Goal: Transaction & Acquisition: Purchase product/service

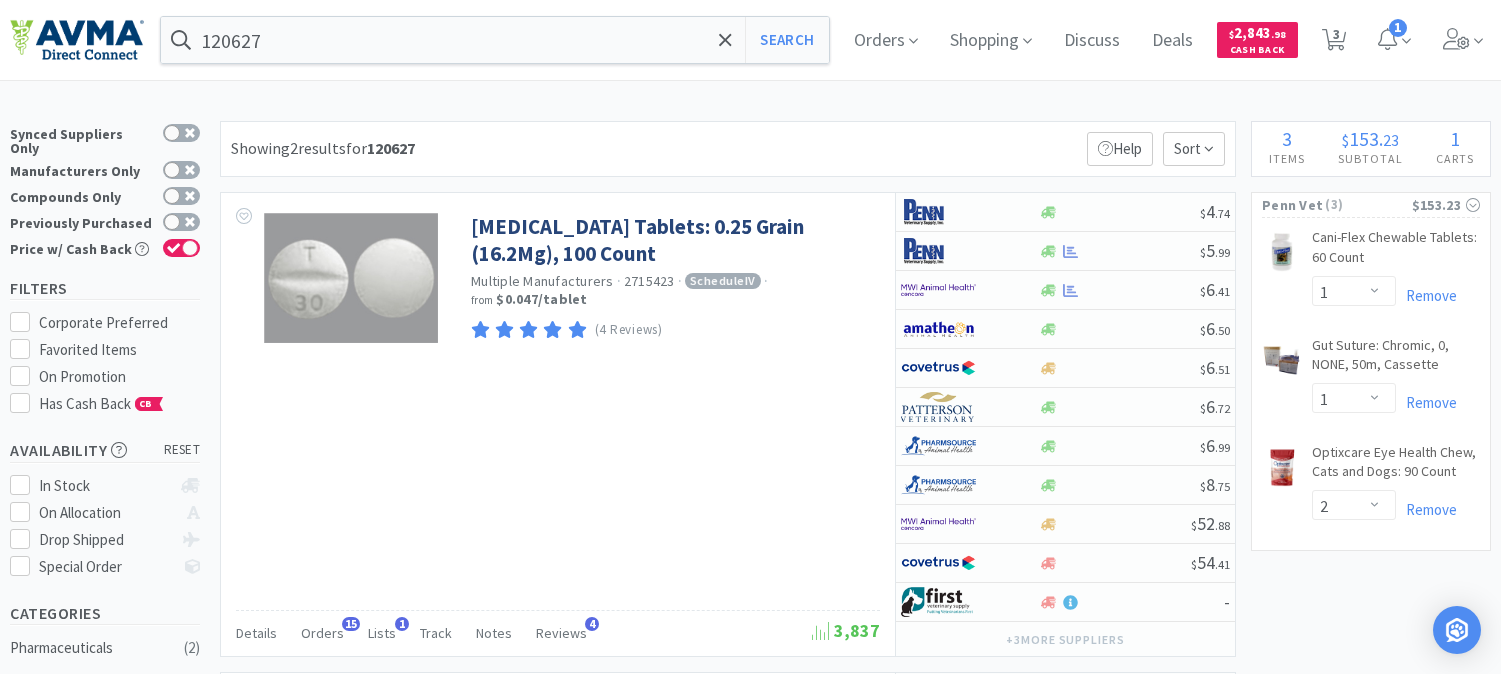
select select "1"
select select "2"
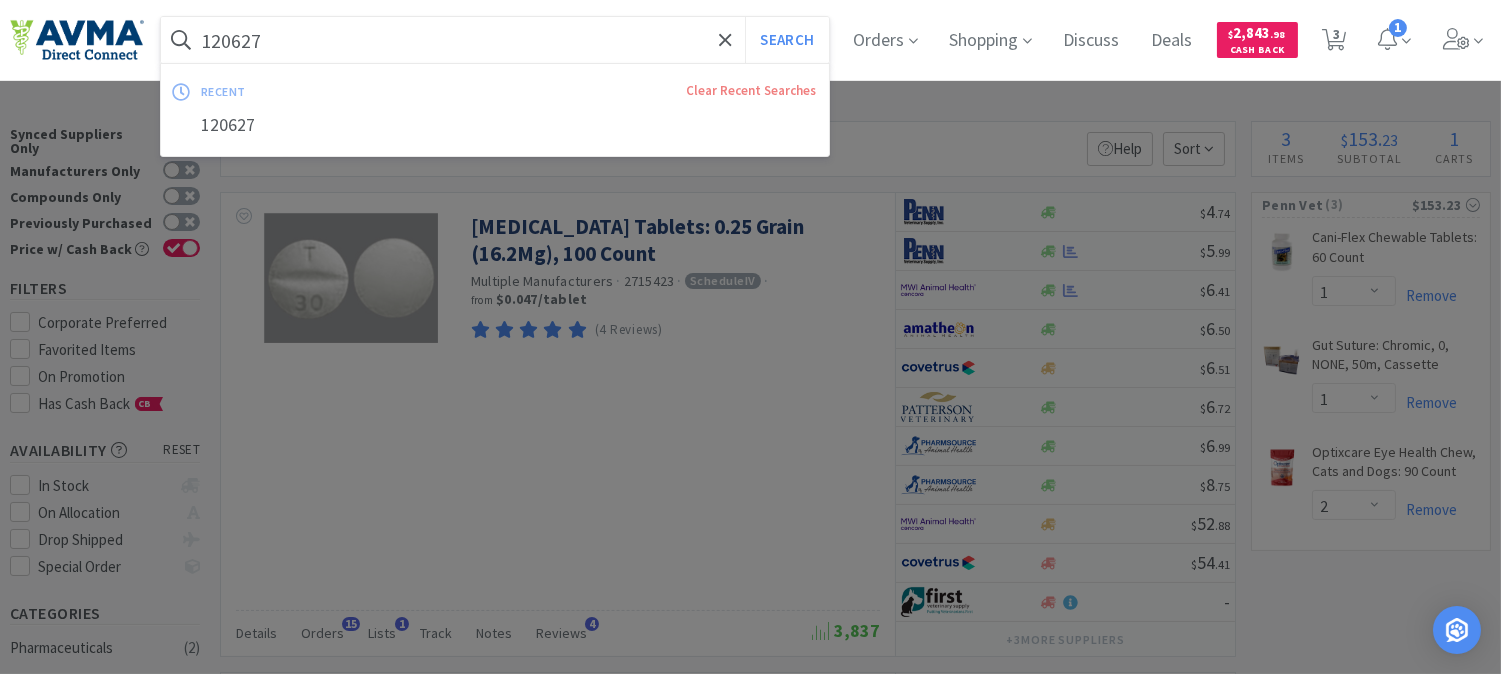
click at [307, 50] on input "120627" at bounding box center [495, 40] width 668 height 46
paste input "078830478"
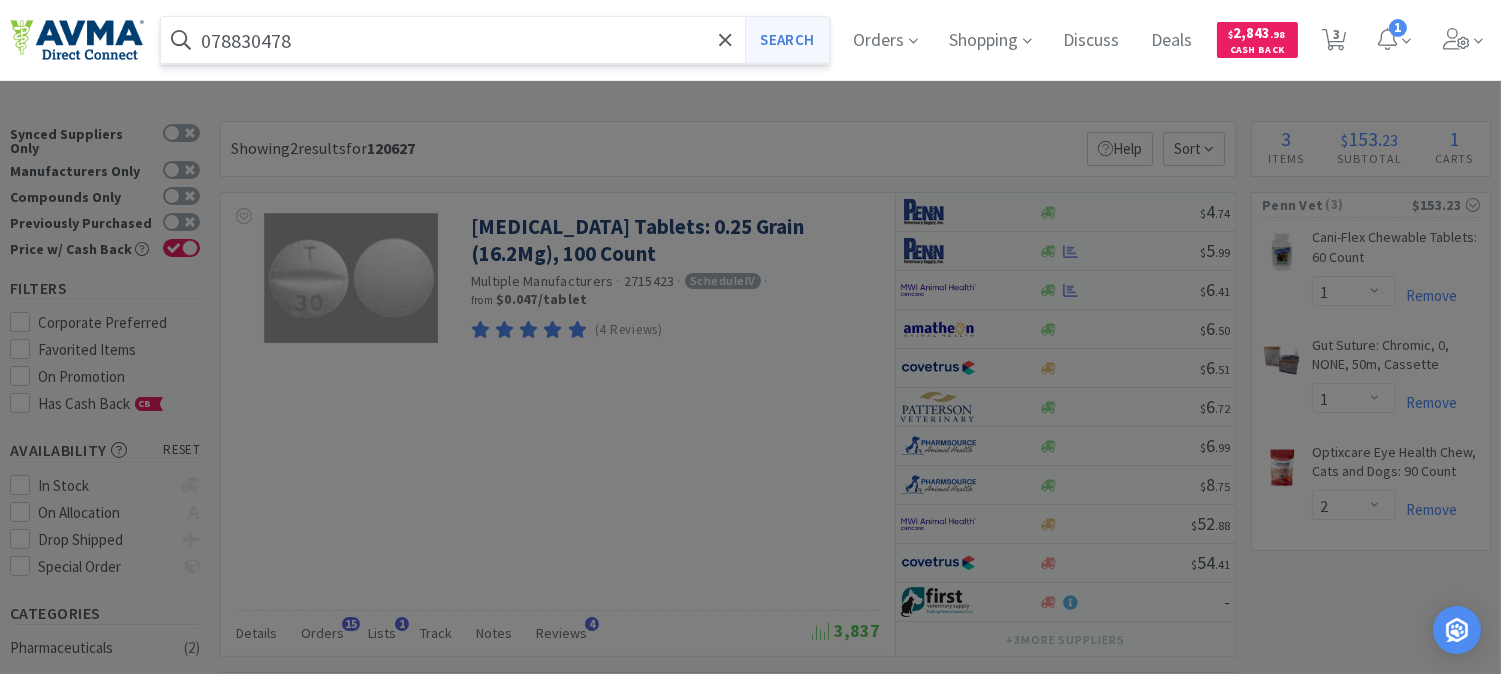
type input "078830478"
click at [800, 41] on button "Search" at bounding box center [786, 40] width 83 height 46
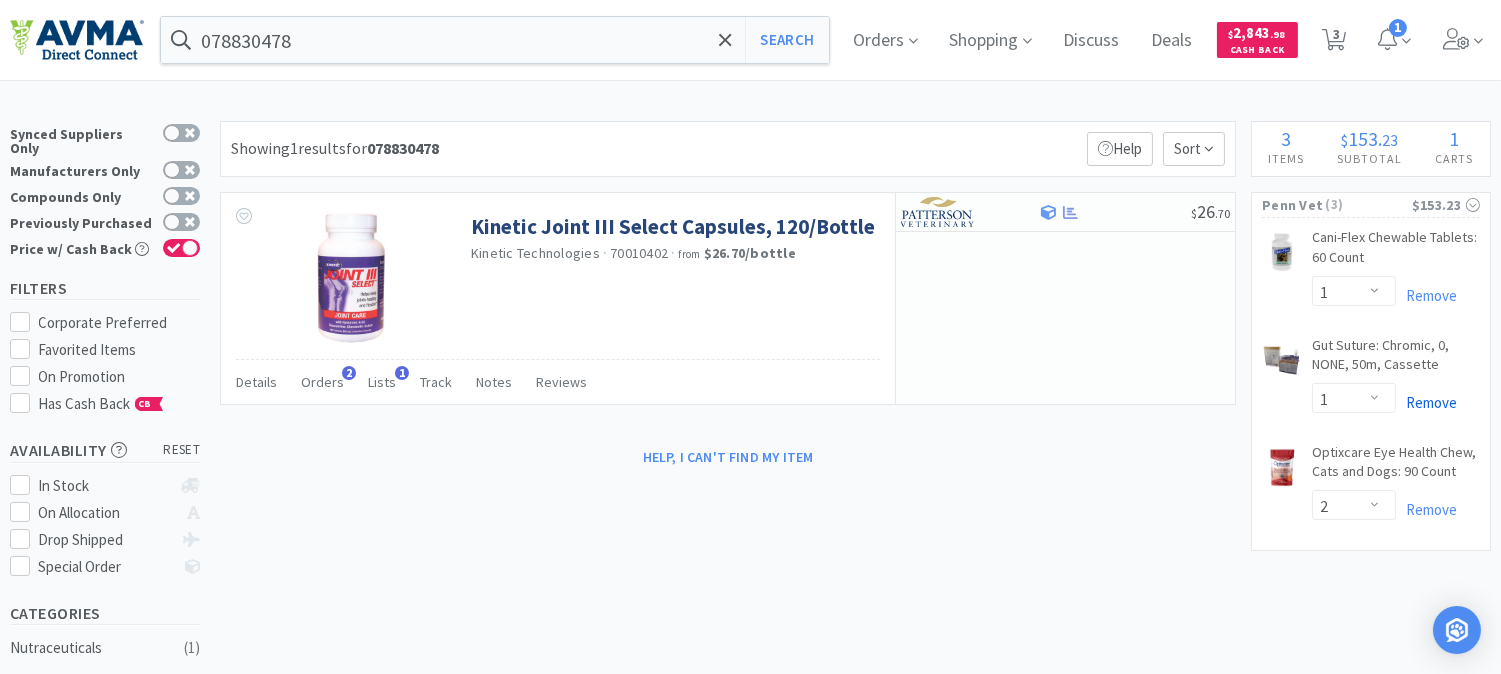
click at [1437, 397] on link "Remove" at bounding box center [1426, 402] width 61 height 19
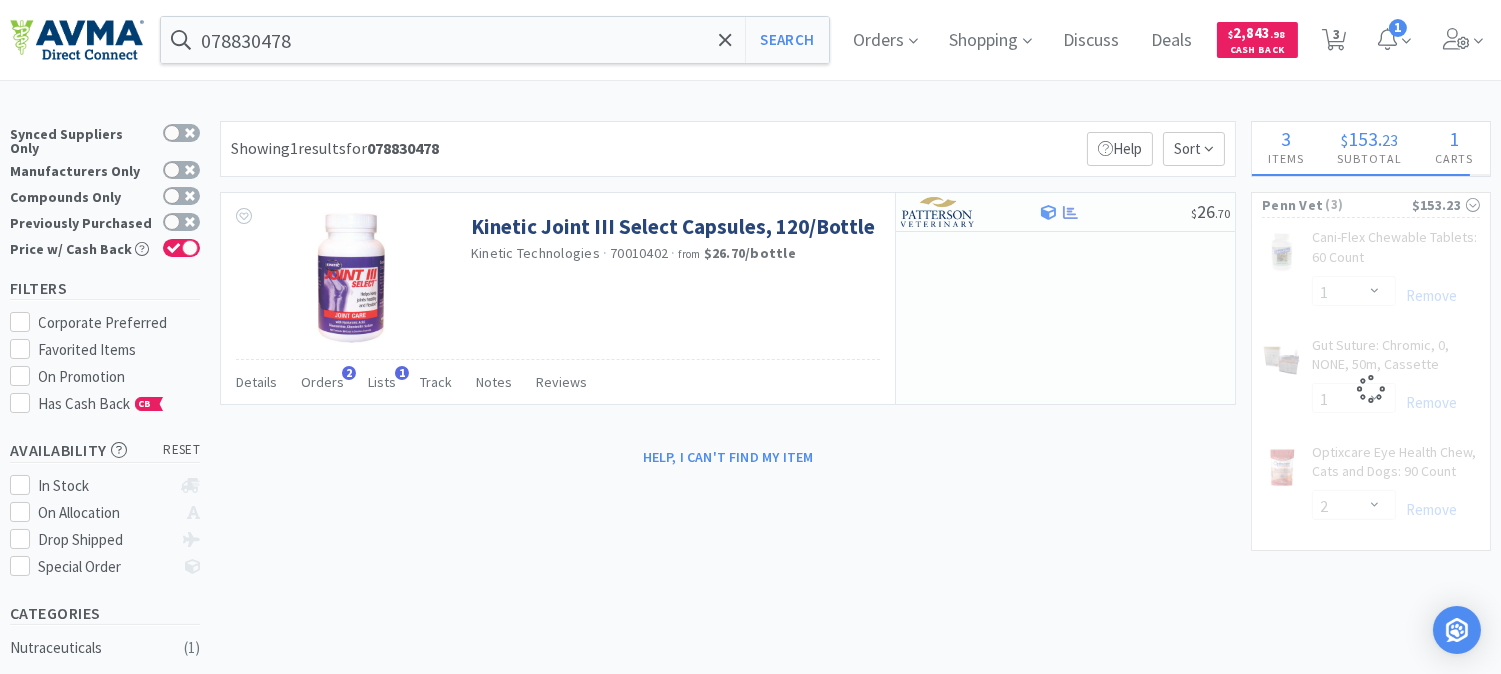
select select "2"
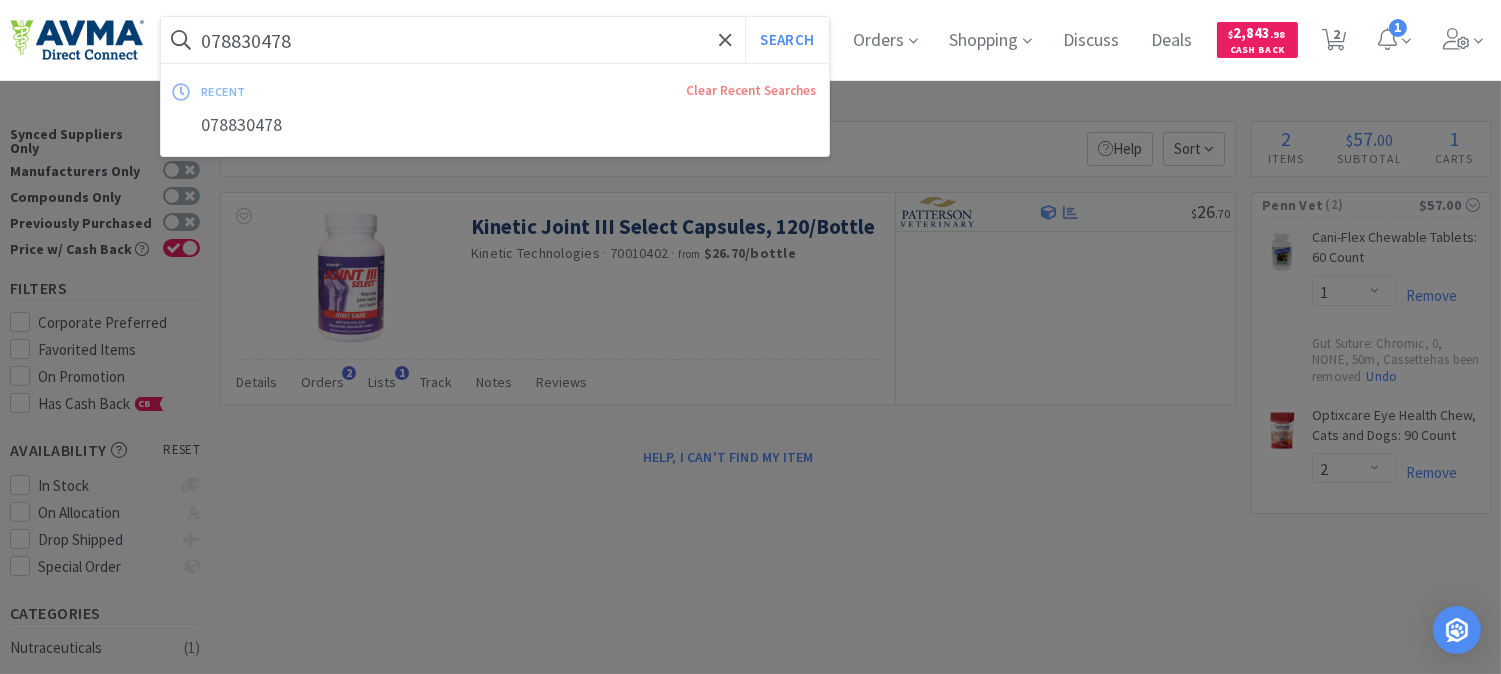
click at [324, 21] on input "078830478" at bounding box center [495, 40] width 668 height 46
paste input "99674"
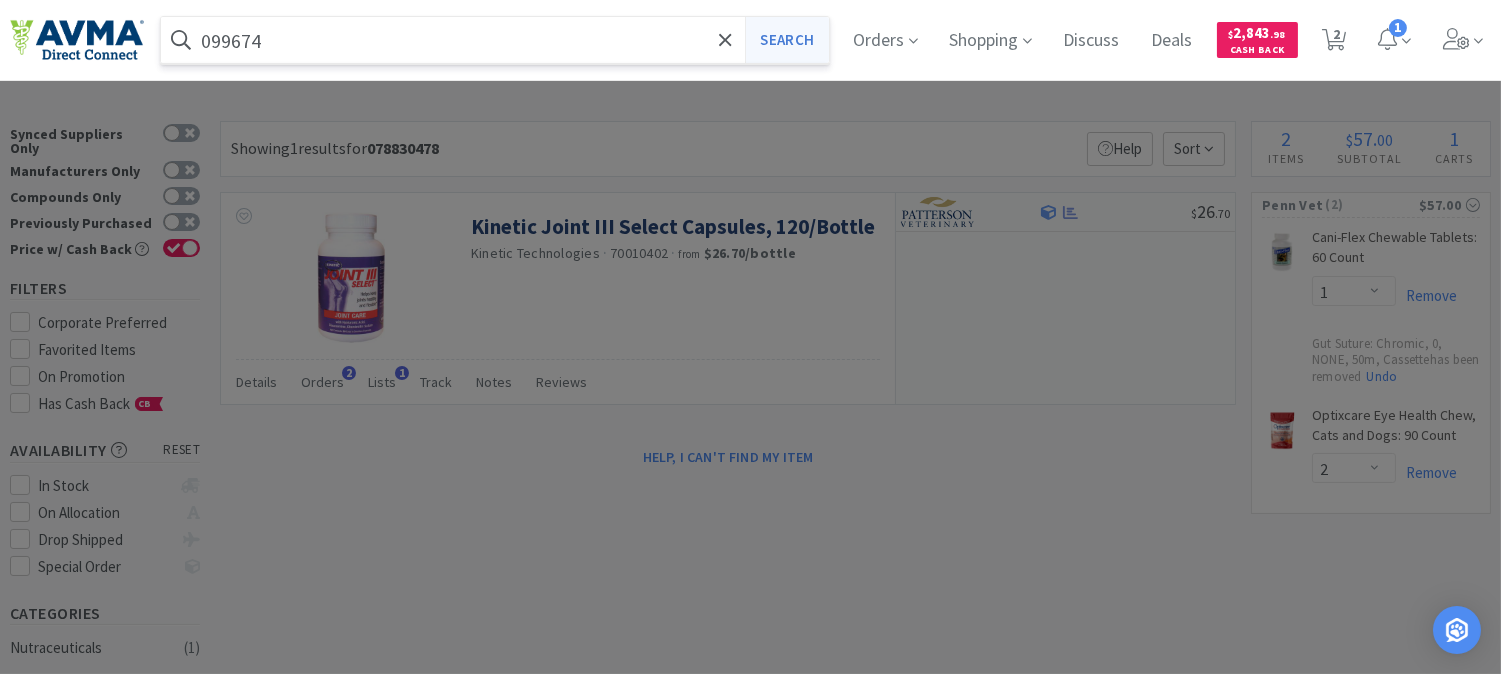
click at [808, 45] on button "Search" at bounding box center [786, 40] width 83 height 46
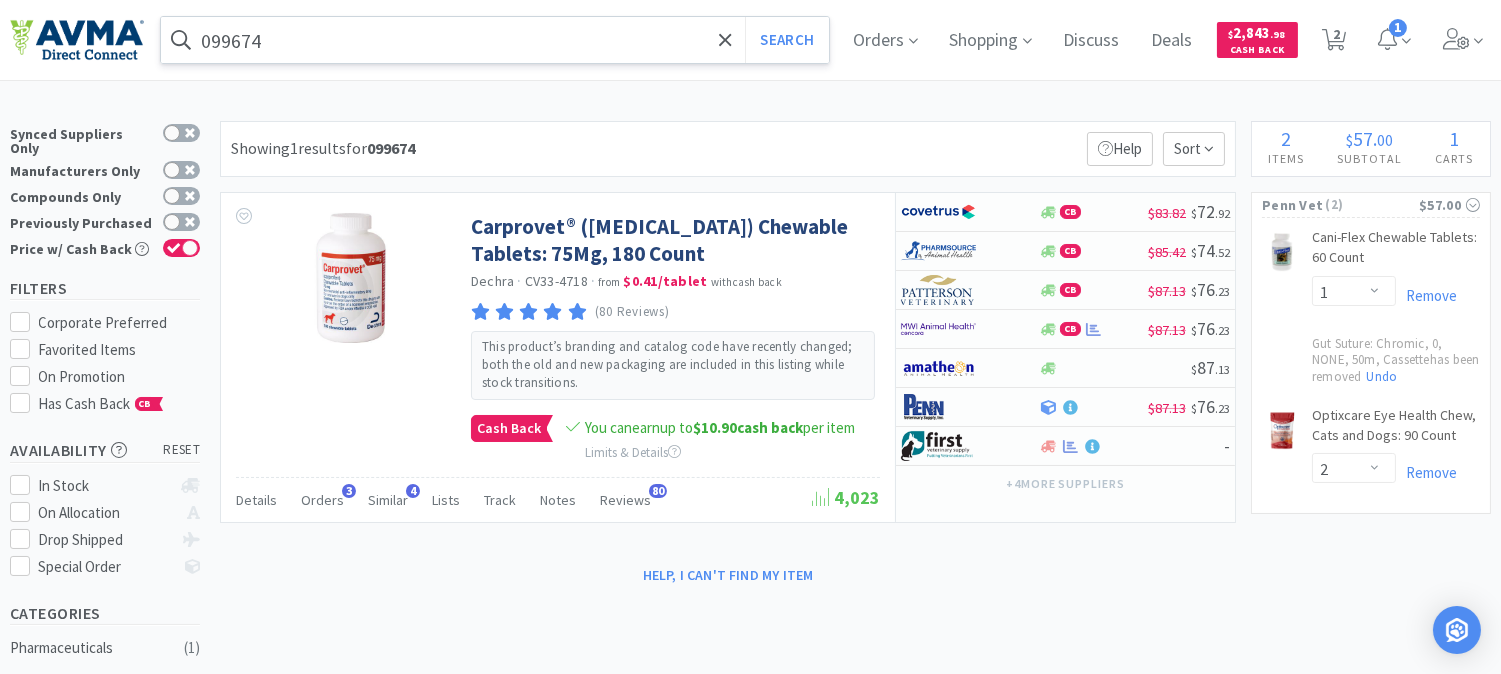
click at [251, 31] on input "099674" at bounding box center [495, 40] width 668 height 46
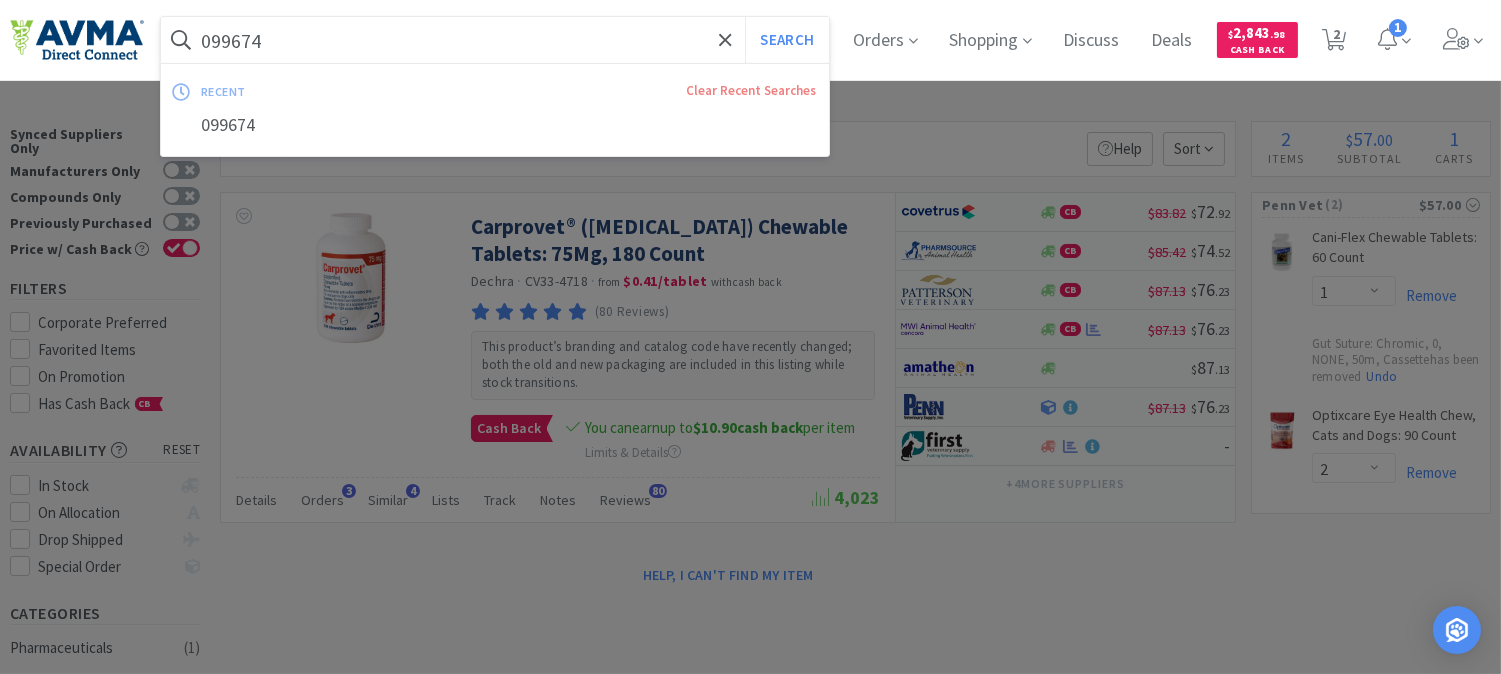
paste input "78953139"
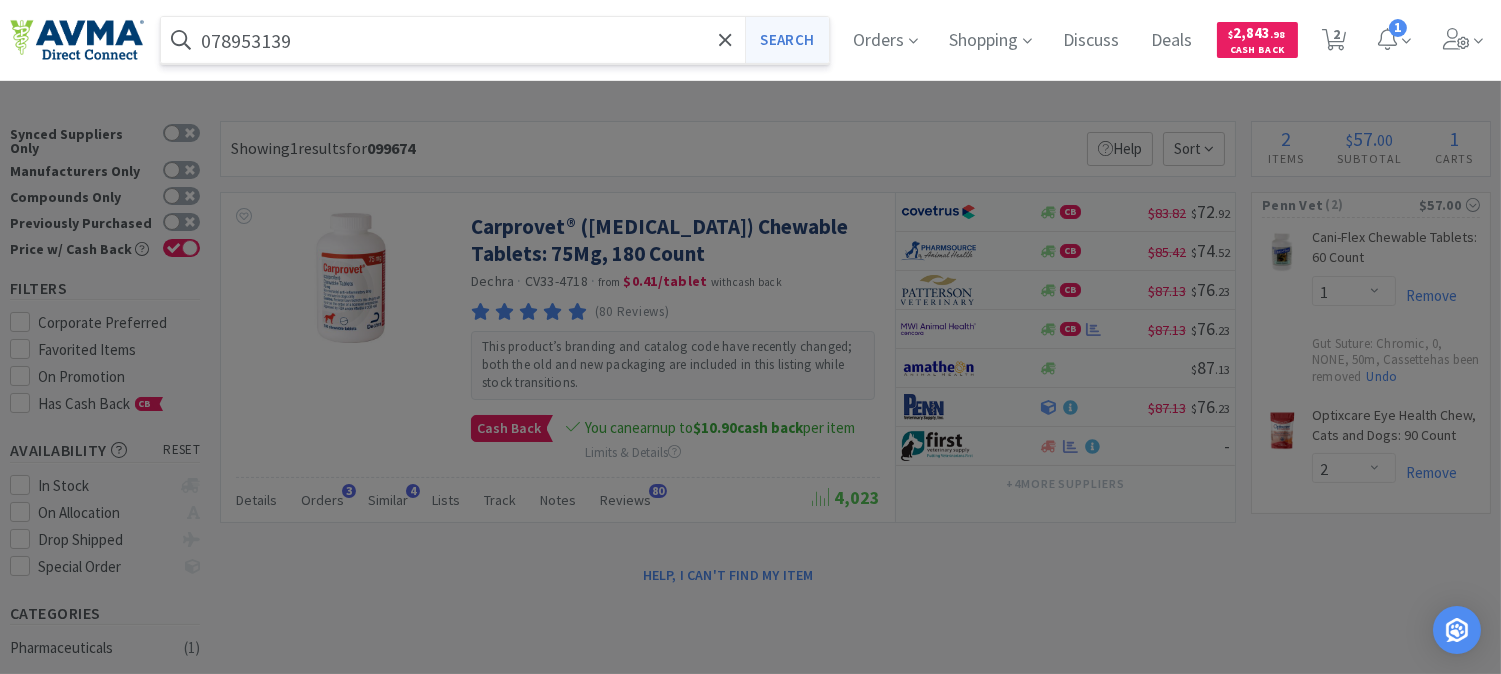
click at [816, 46] on button "Search" at bounding box center [786, 40] width 83 height 46
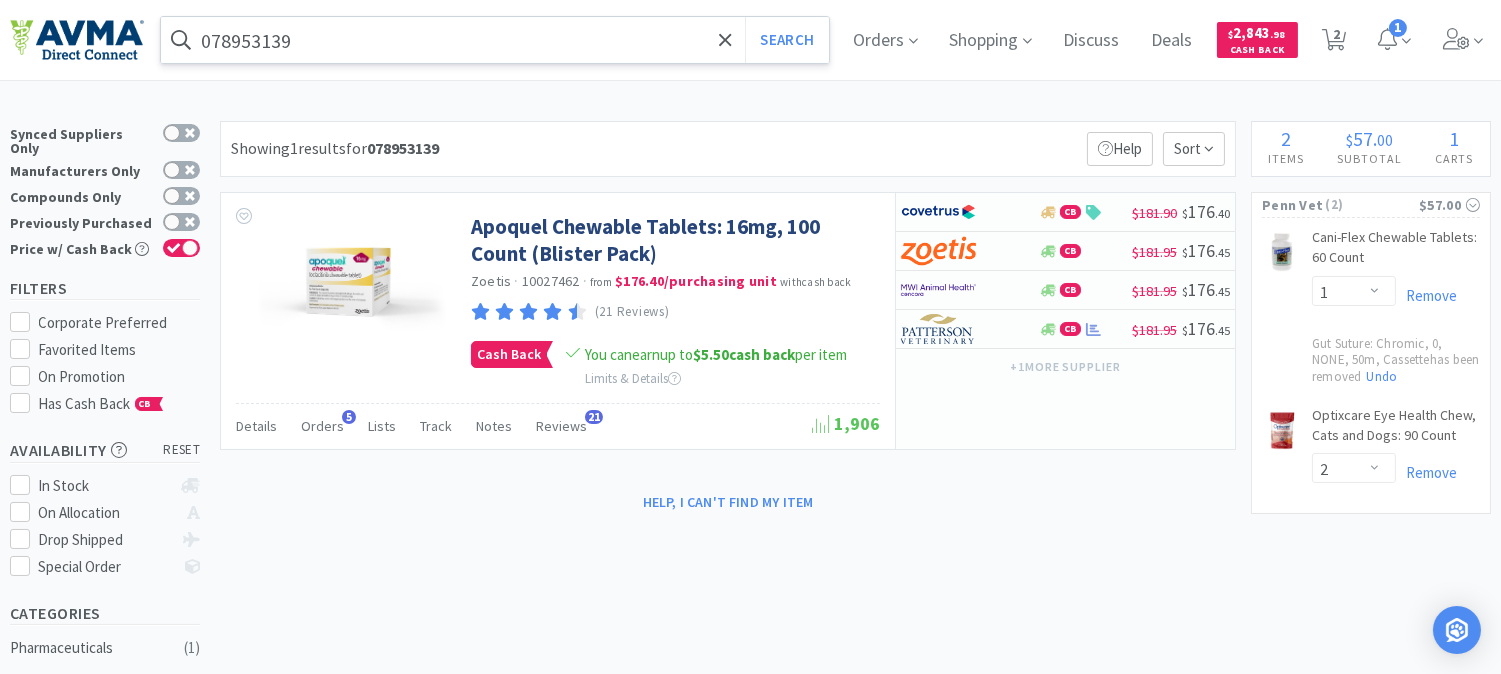
click at [275, 31] on input "078953139" at bounding box center [495, 40] width 668 height 46
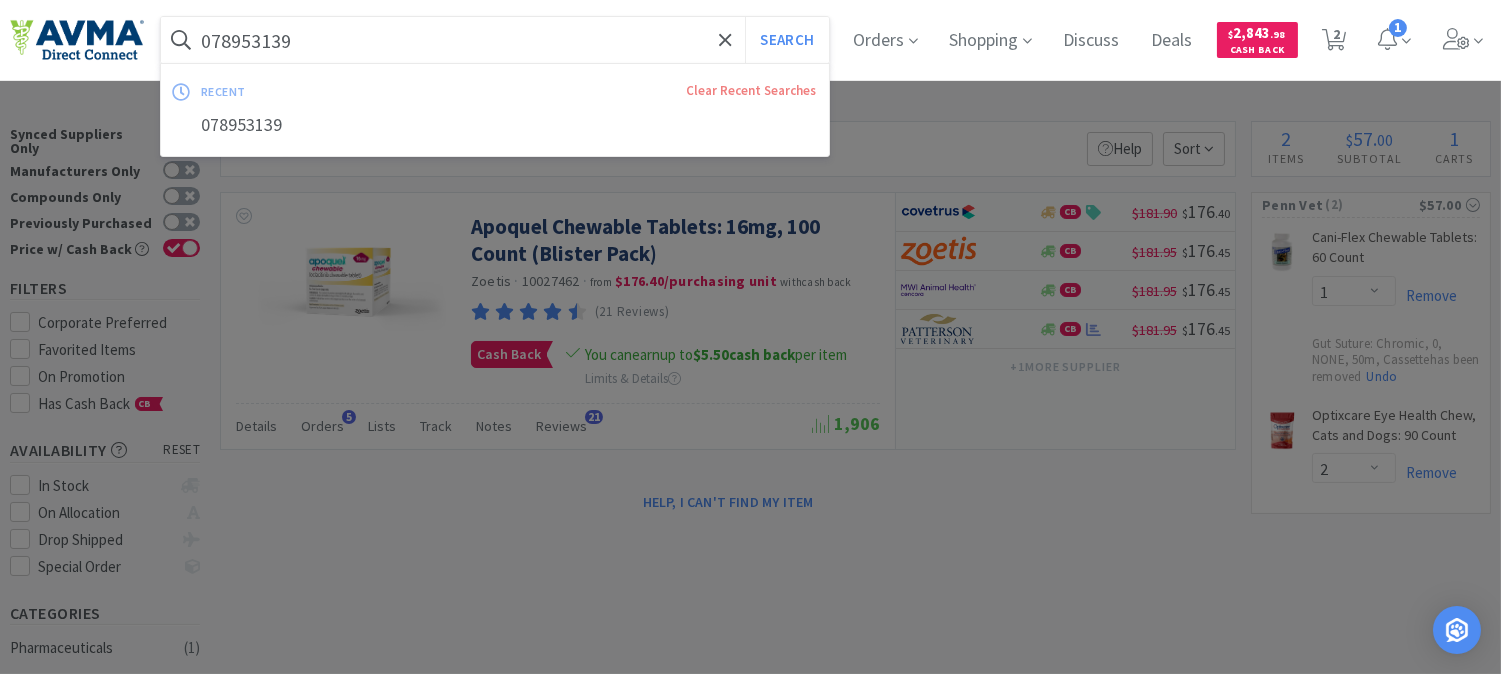
paste input "3092"
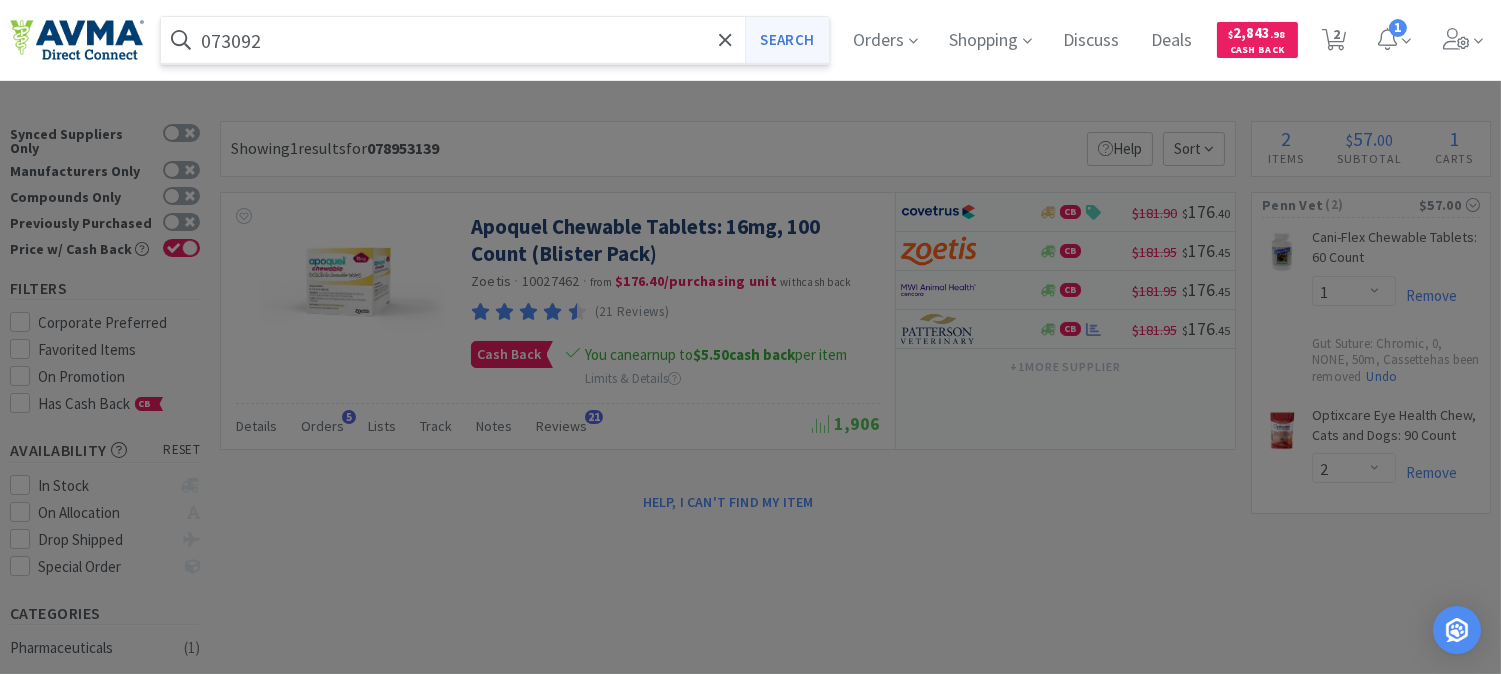
click at [810, 43] on button "Search" at bounding box center [786, 40] width 83 height 46
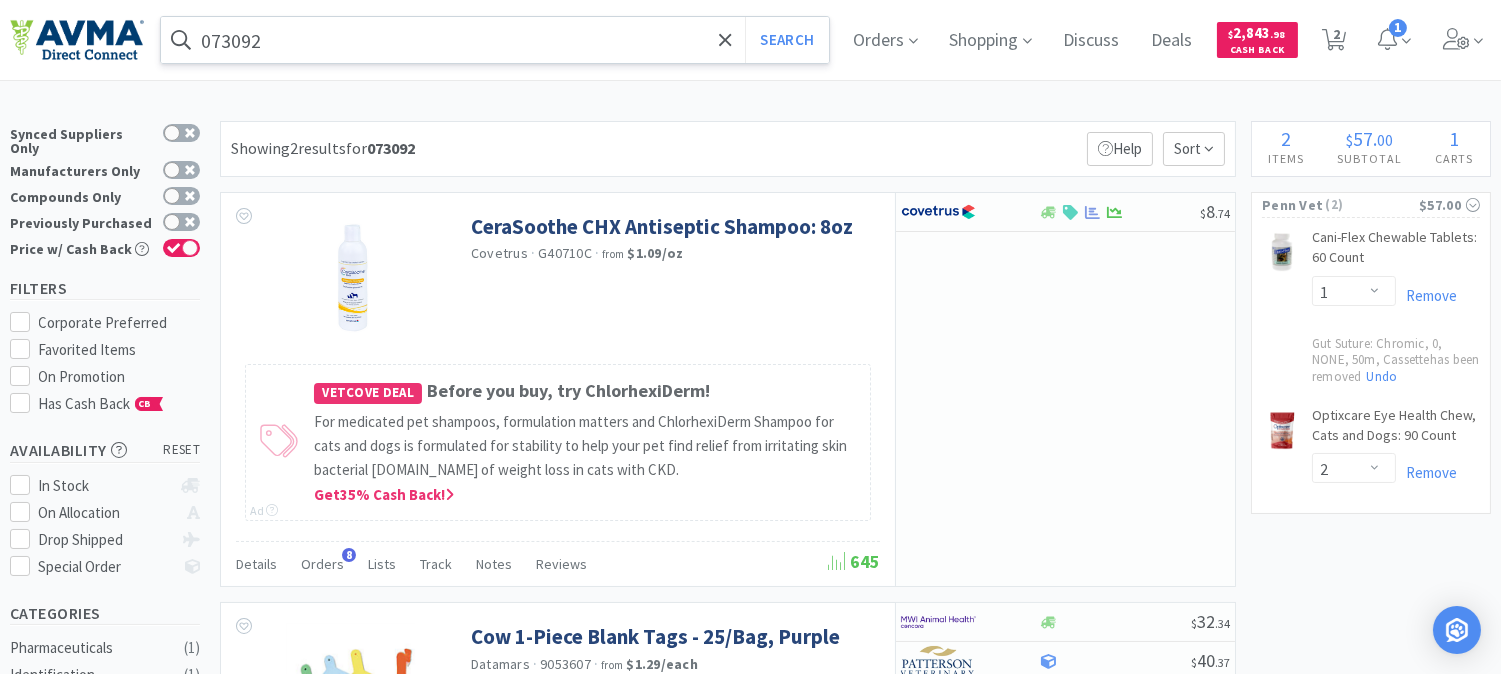
click at [287, 36] on input "073092" at bounding box center [495, 40] width 668 height 46
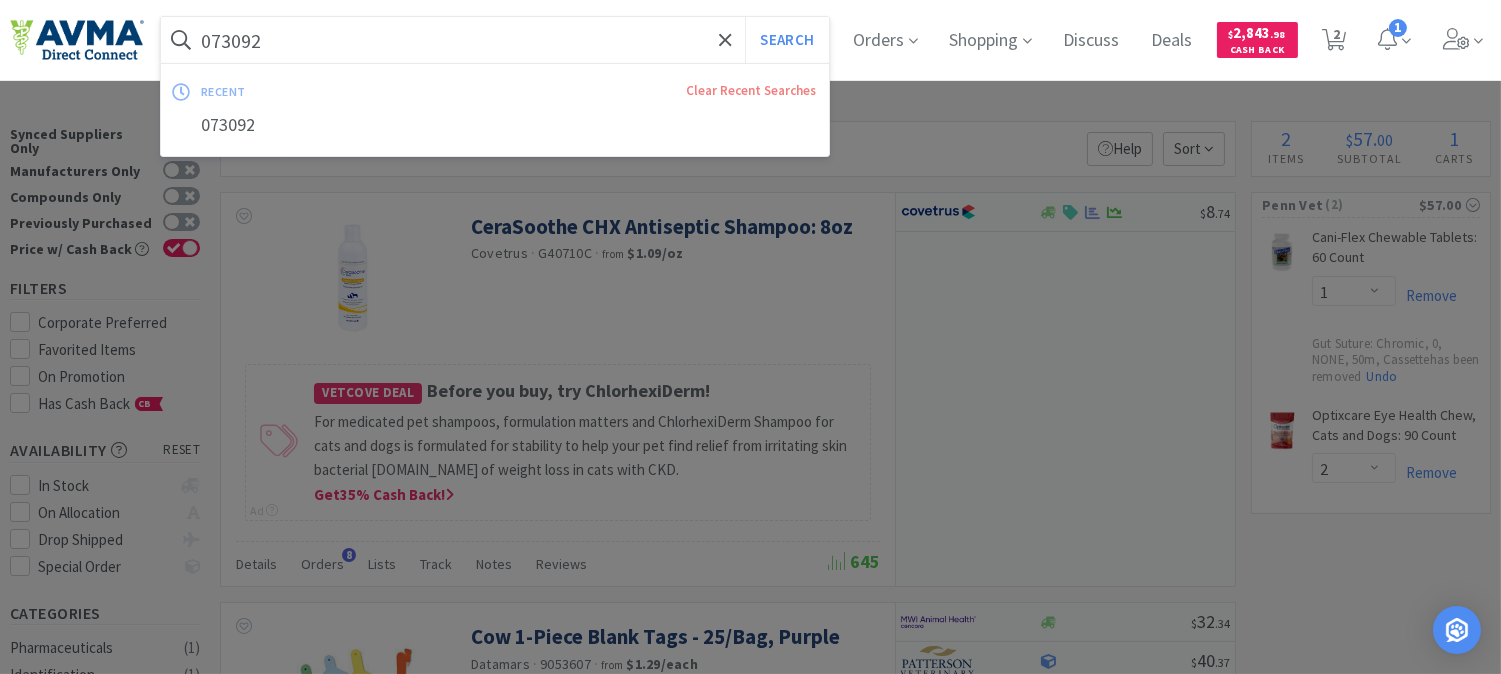
paste input "RSC23221"
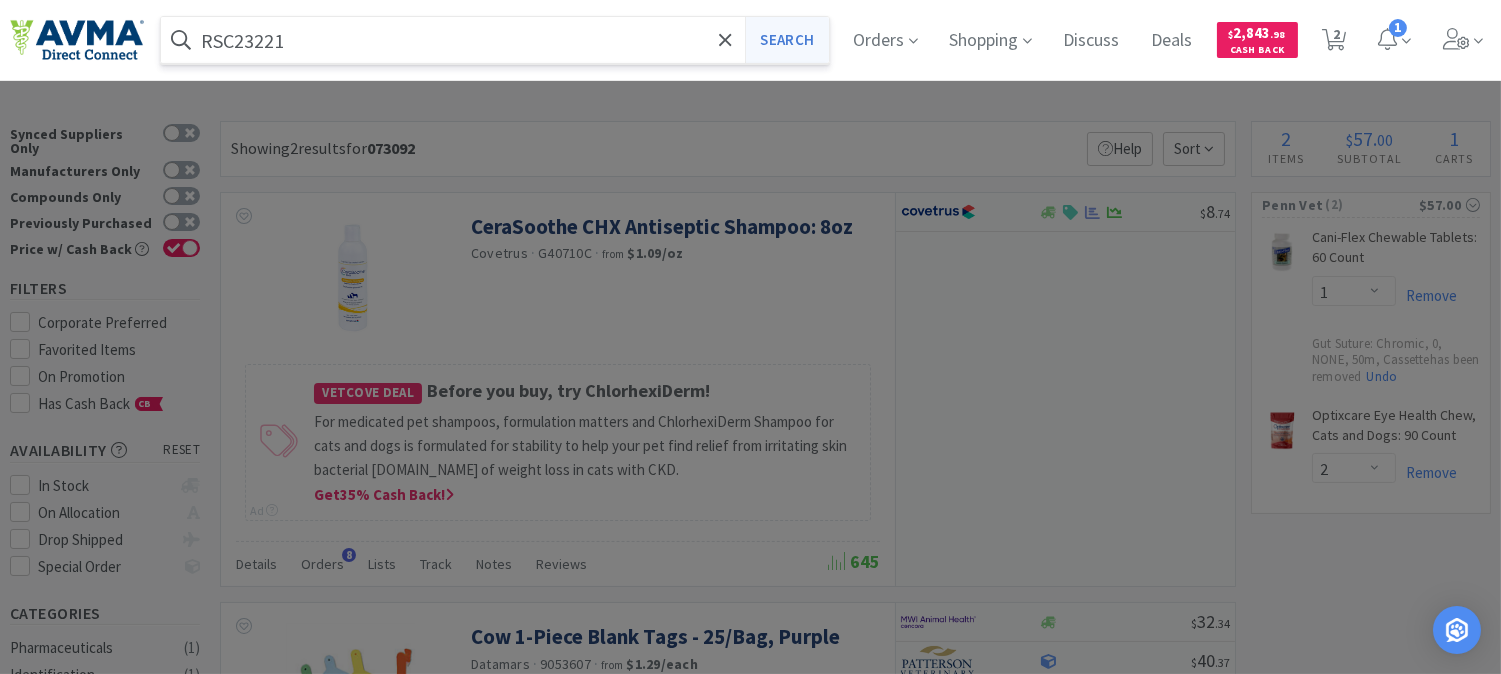
click at [785, 36] on button "Search" at bounding box center [786, 40] width 83 height 46
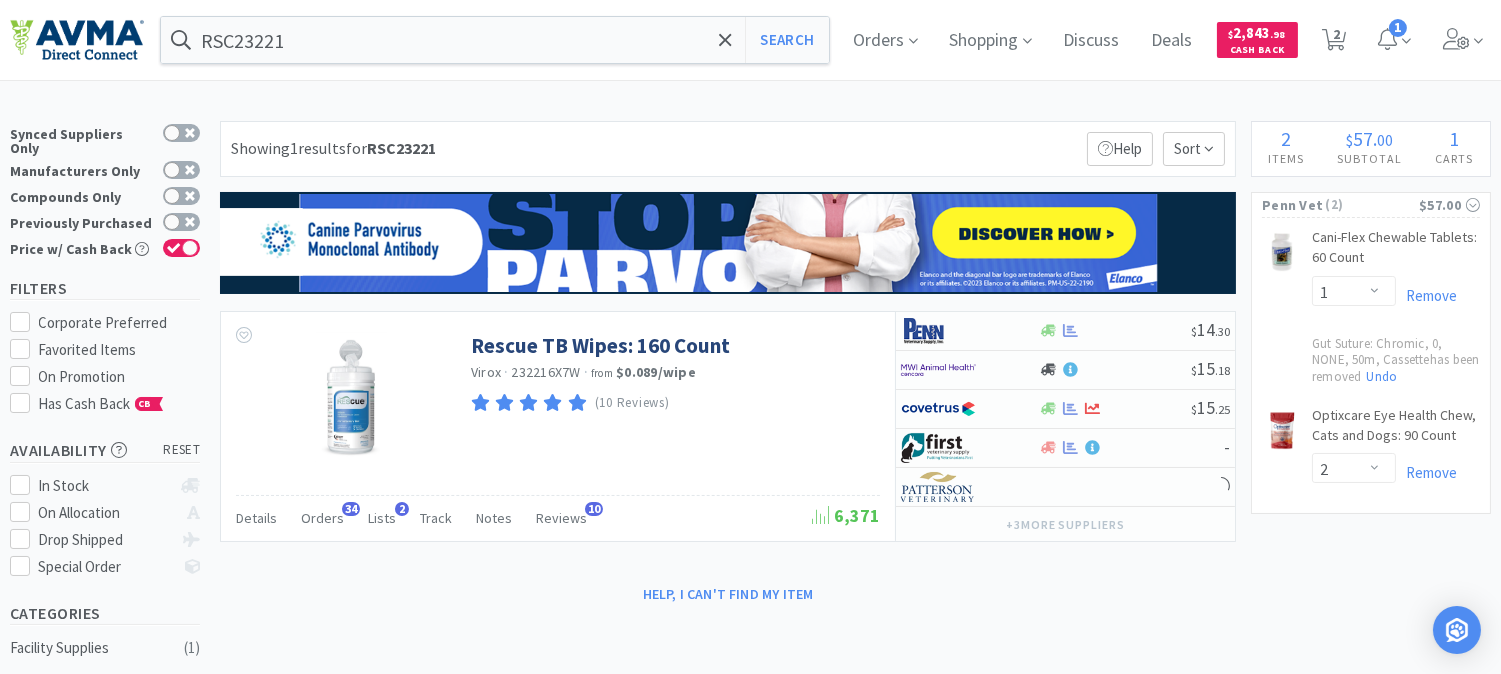
scroll to position [111, 0]
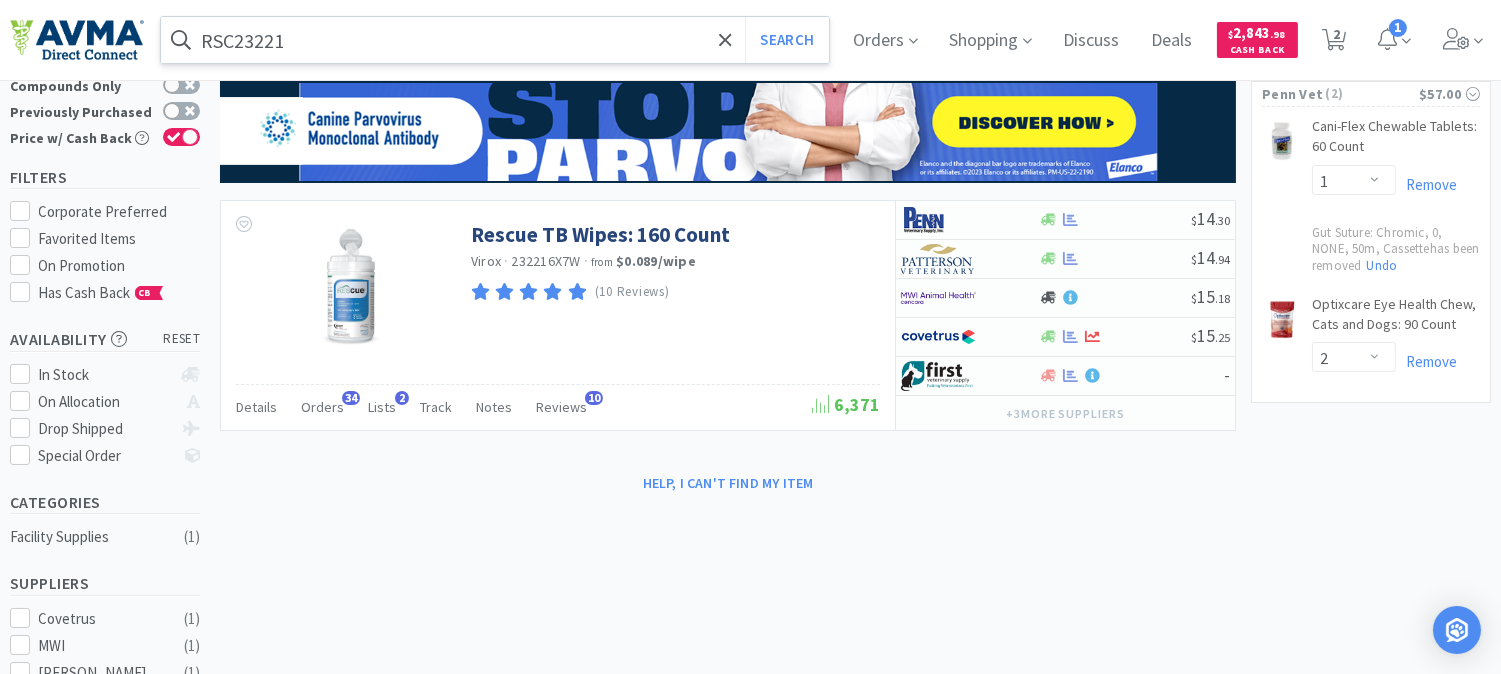
click at [340, 44] on input "RSC23221" at bounding box center [495, 40] width 668 height 46
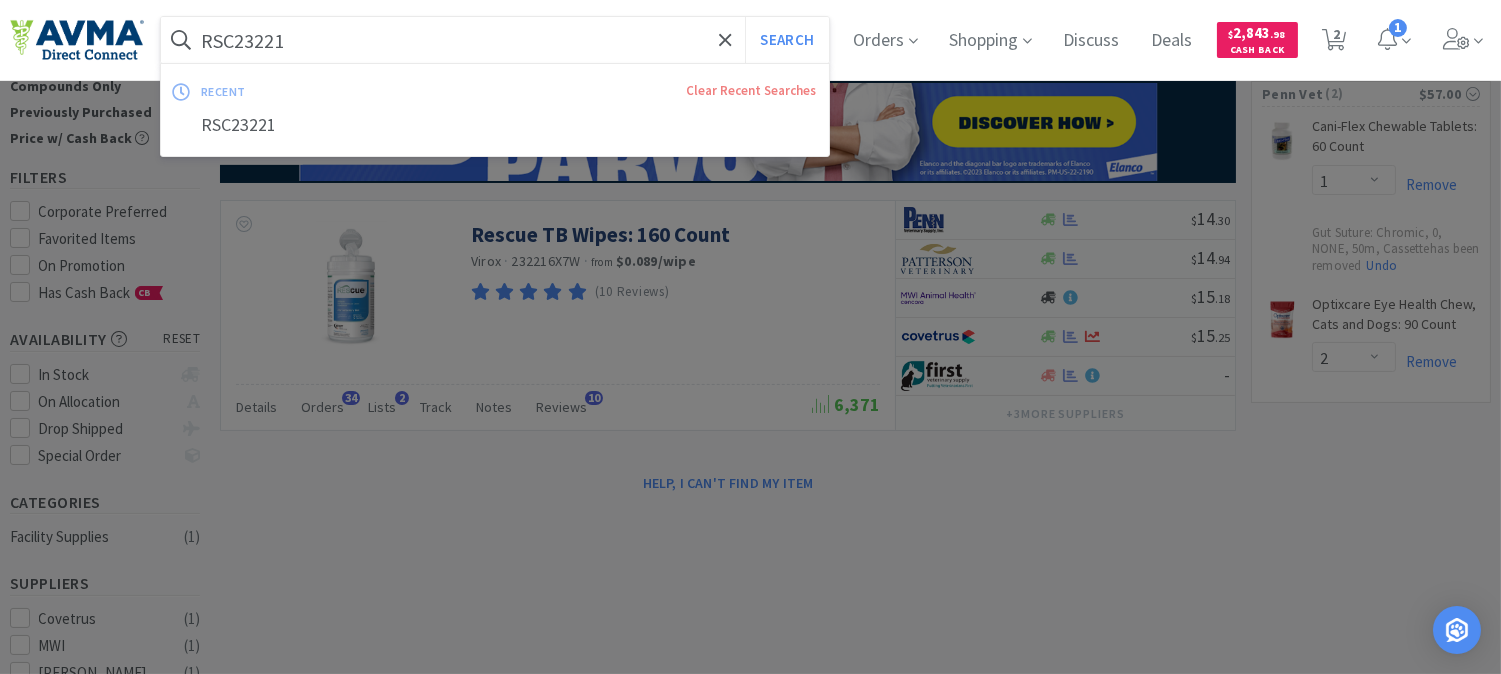
paste input "PVS8920"
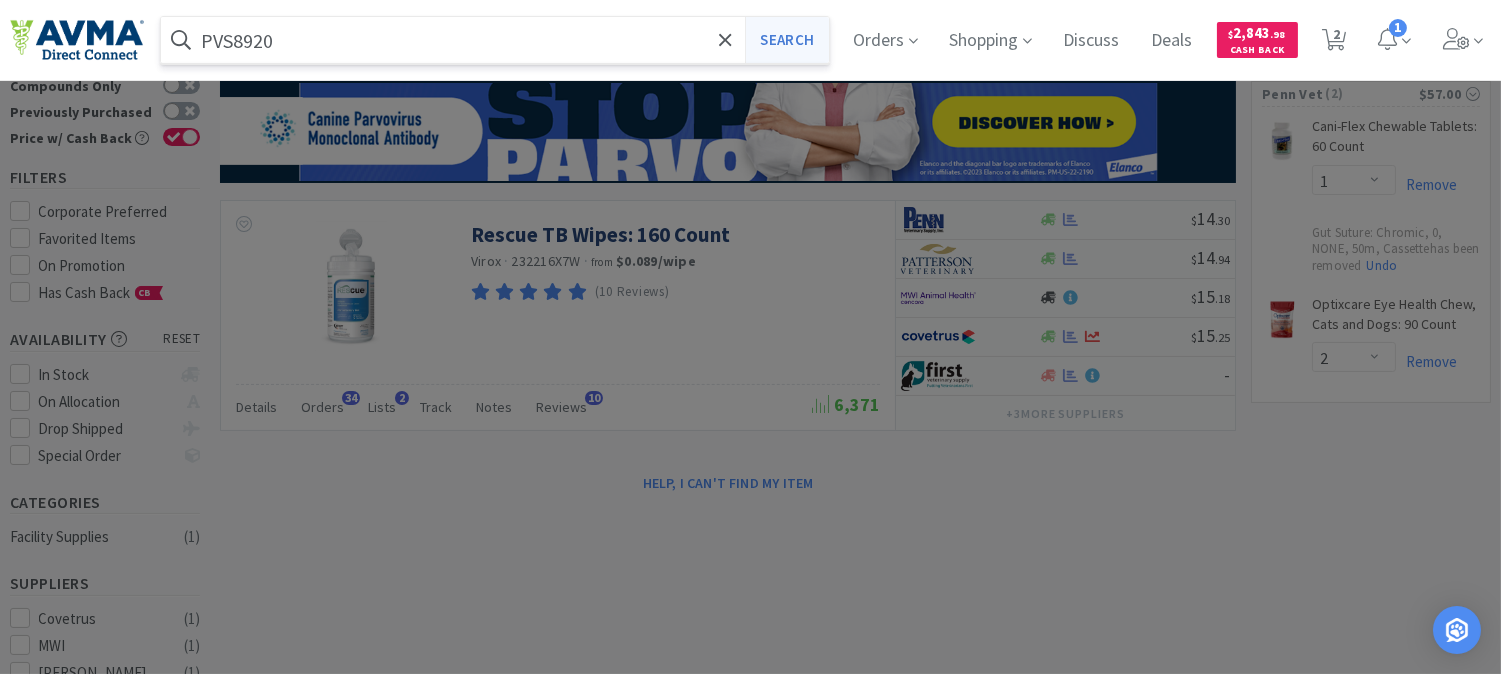
click at [808, 28] on button "Search" at bounding box center [786, 40] width 83 height 46
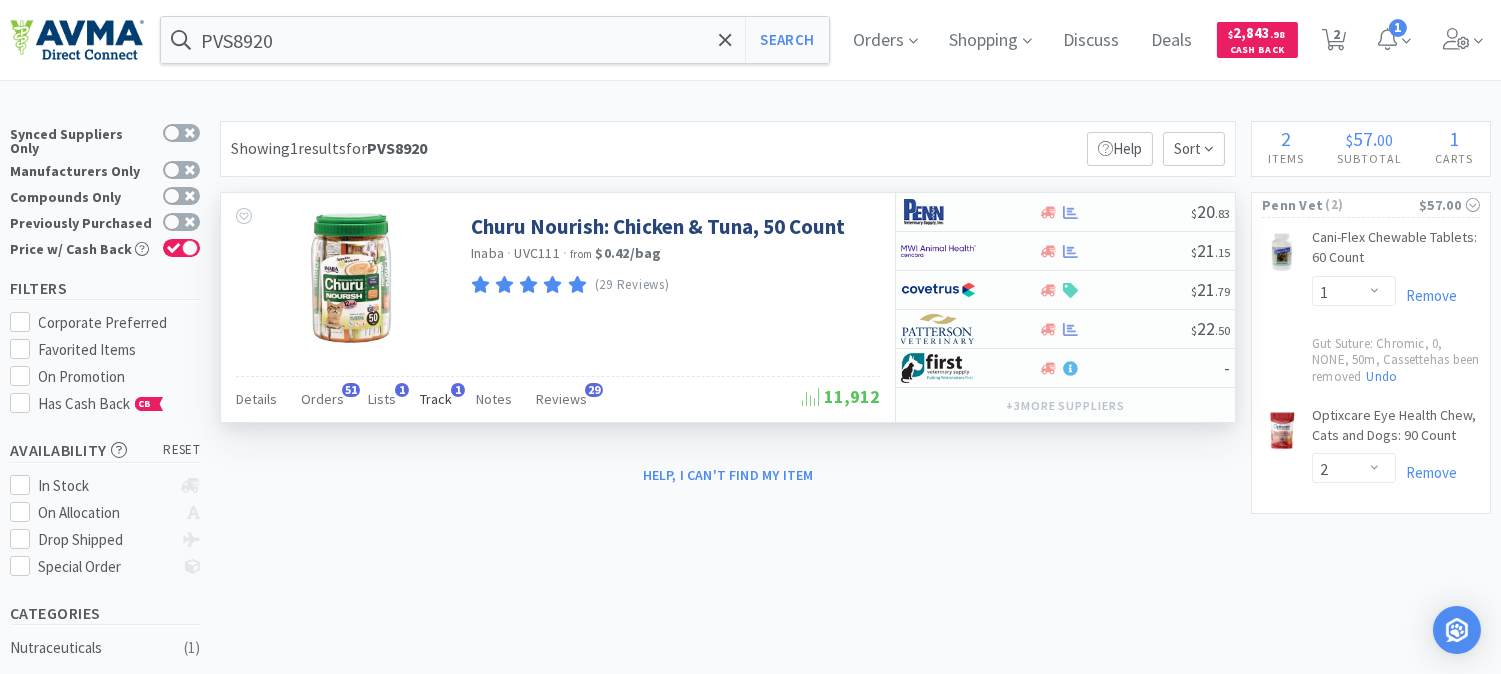
click at [437, 398] on span "Track" at bounding box center [436, 399] width 32 height 18
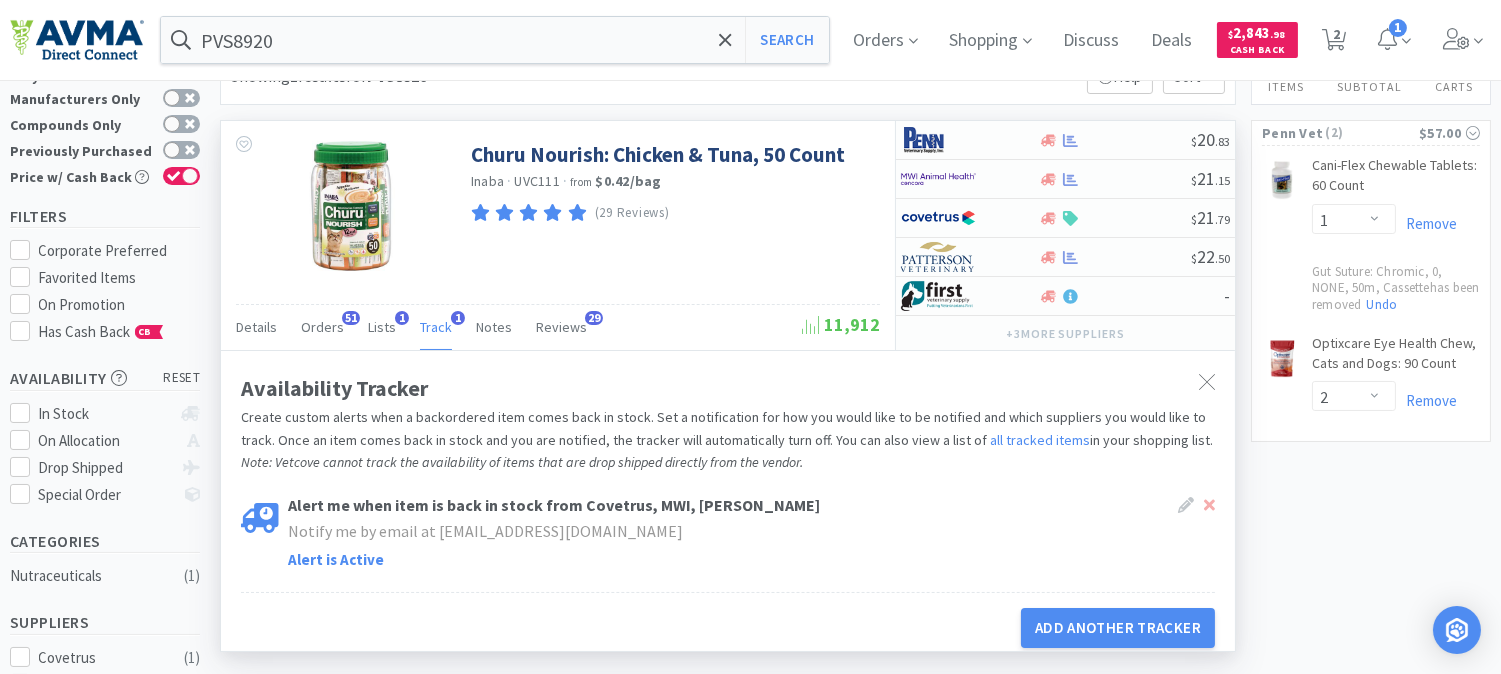
scroll to position [111, 0]
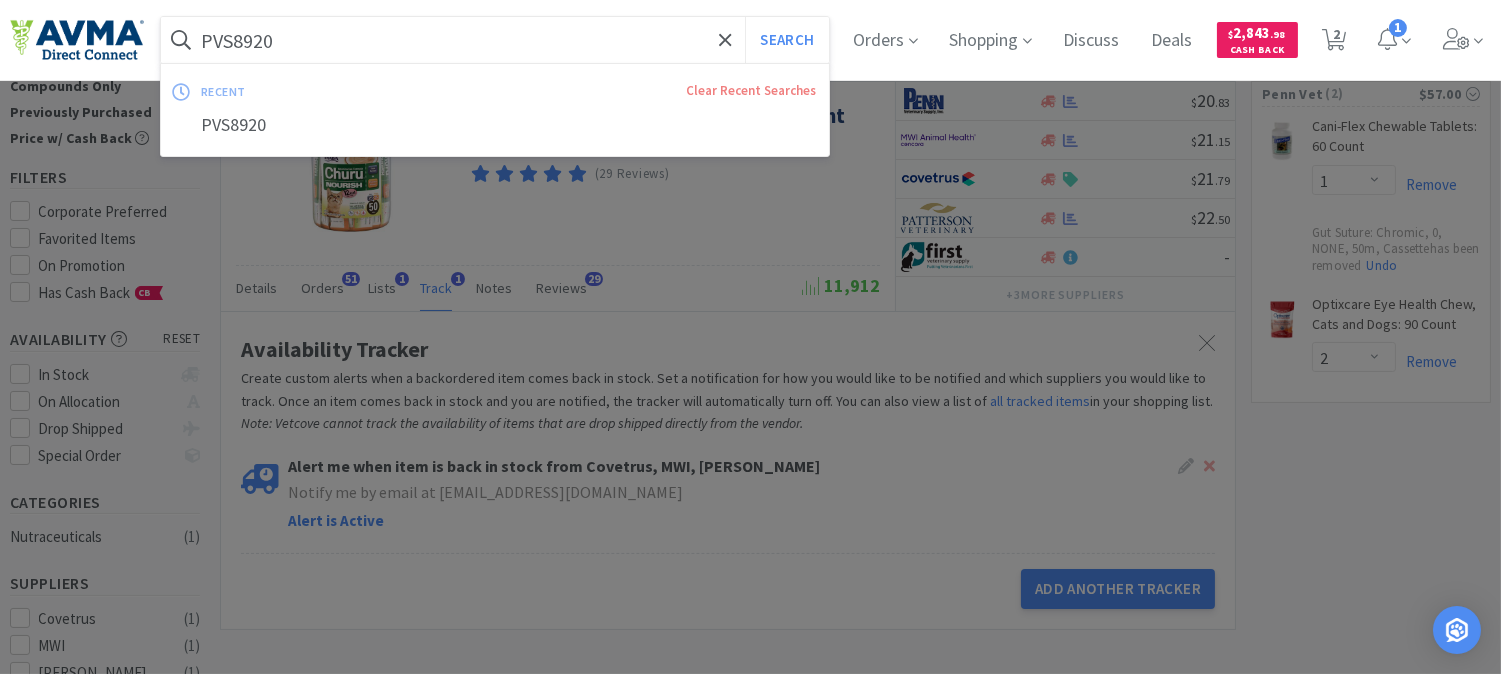
click at [365, 17] on input "PVS8920" at bounding box center [495, 40] width 668 height 46
paste input "64300"
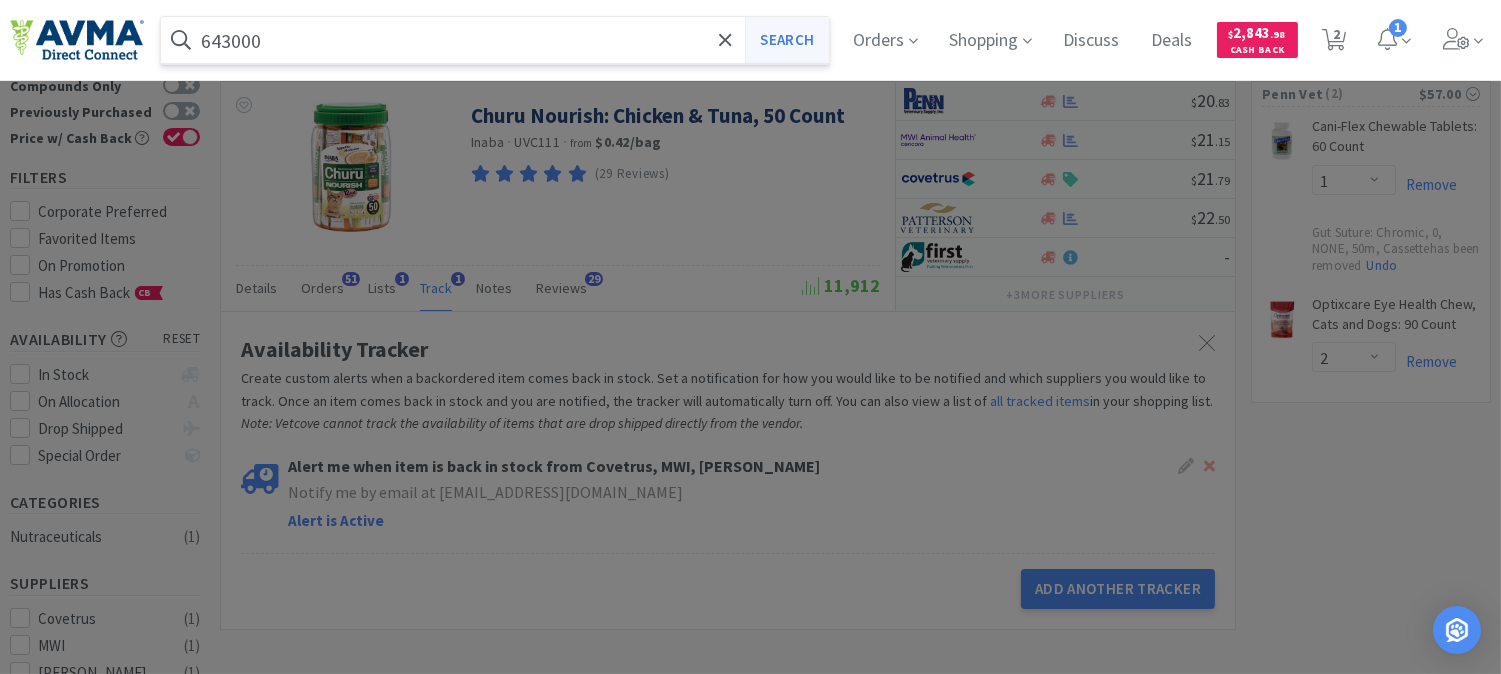
click at [803, 32] on button "Search" at bounding box center [786, 40] width 83 height 46
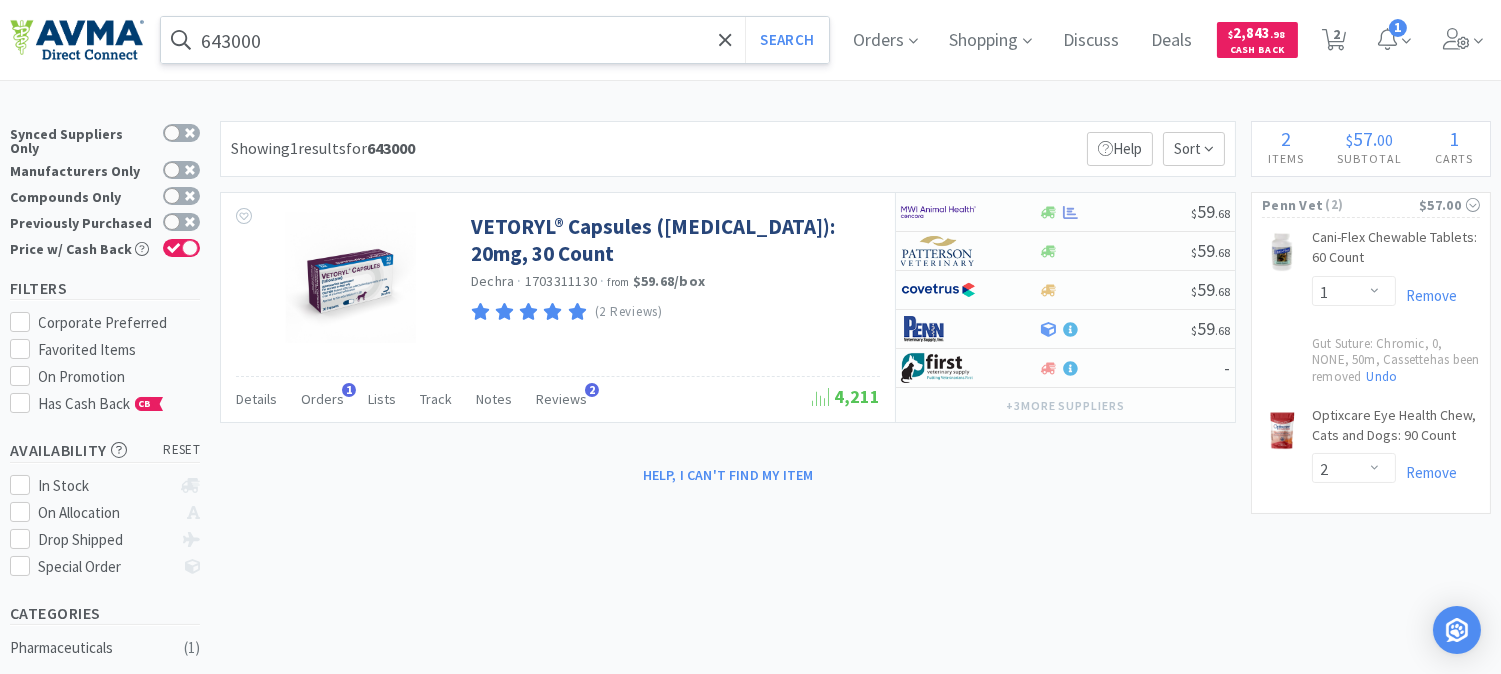
click at [288, 31] on input "643000" at bounding box center [495, 40] width 668 height 46
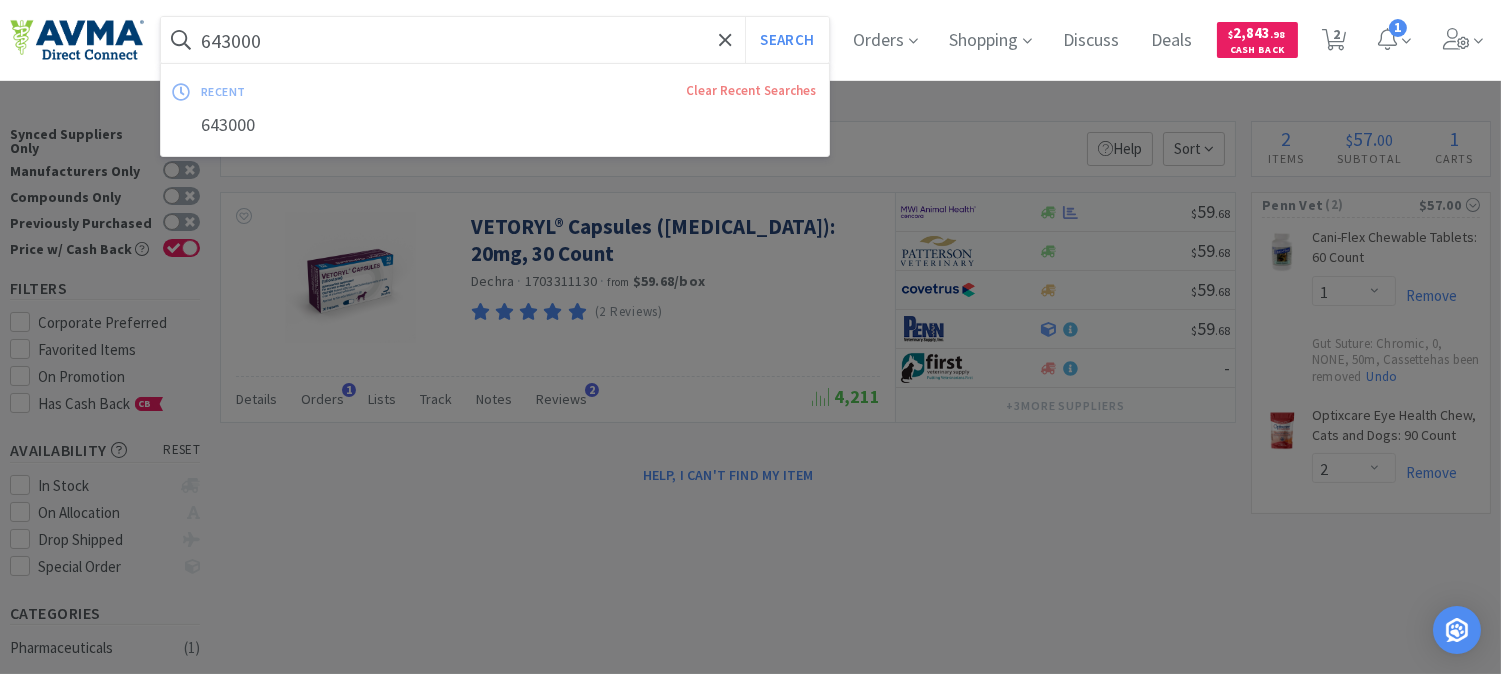
paste input "083284"
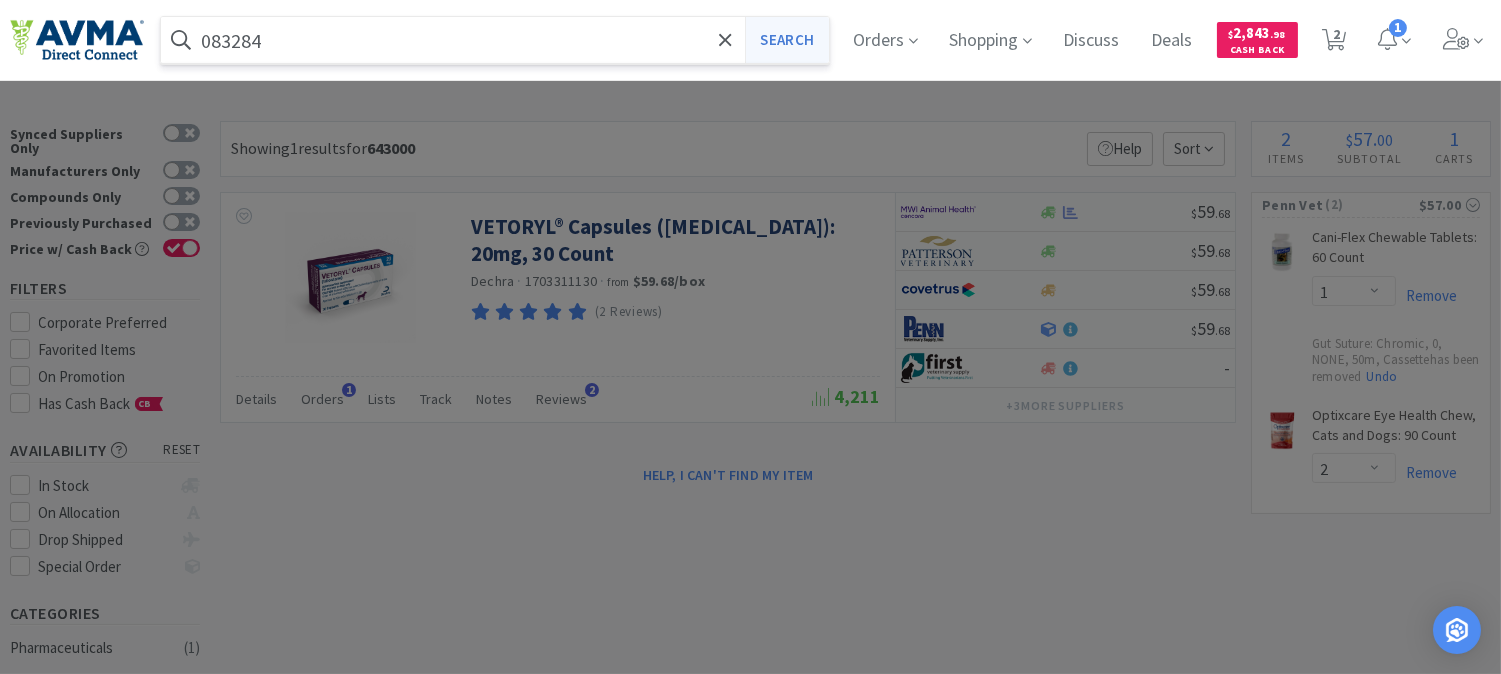
click at [766, 27] on button "Search" at bounding box center [786, 40] width 83 height 46
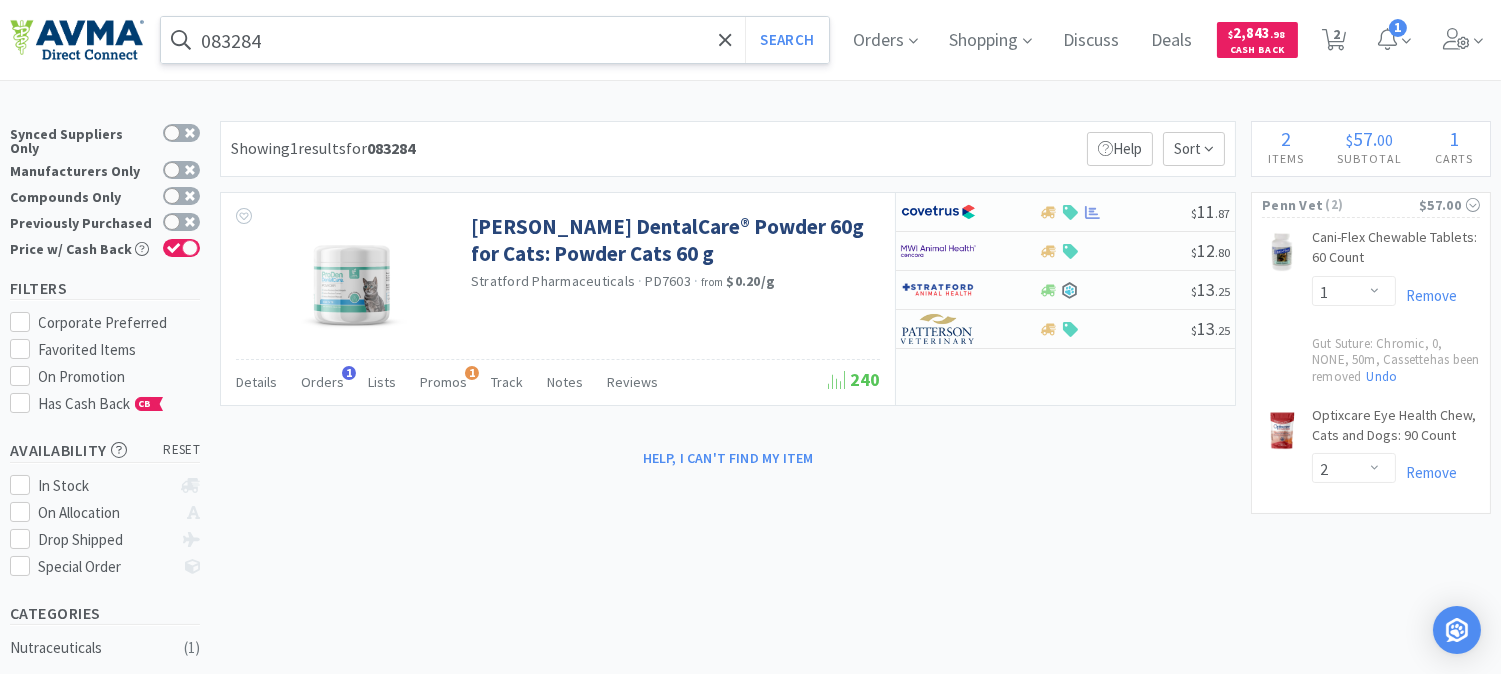
click at [288, 40] on input "083284" at bounding box center [495, 40] width 668 height 46
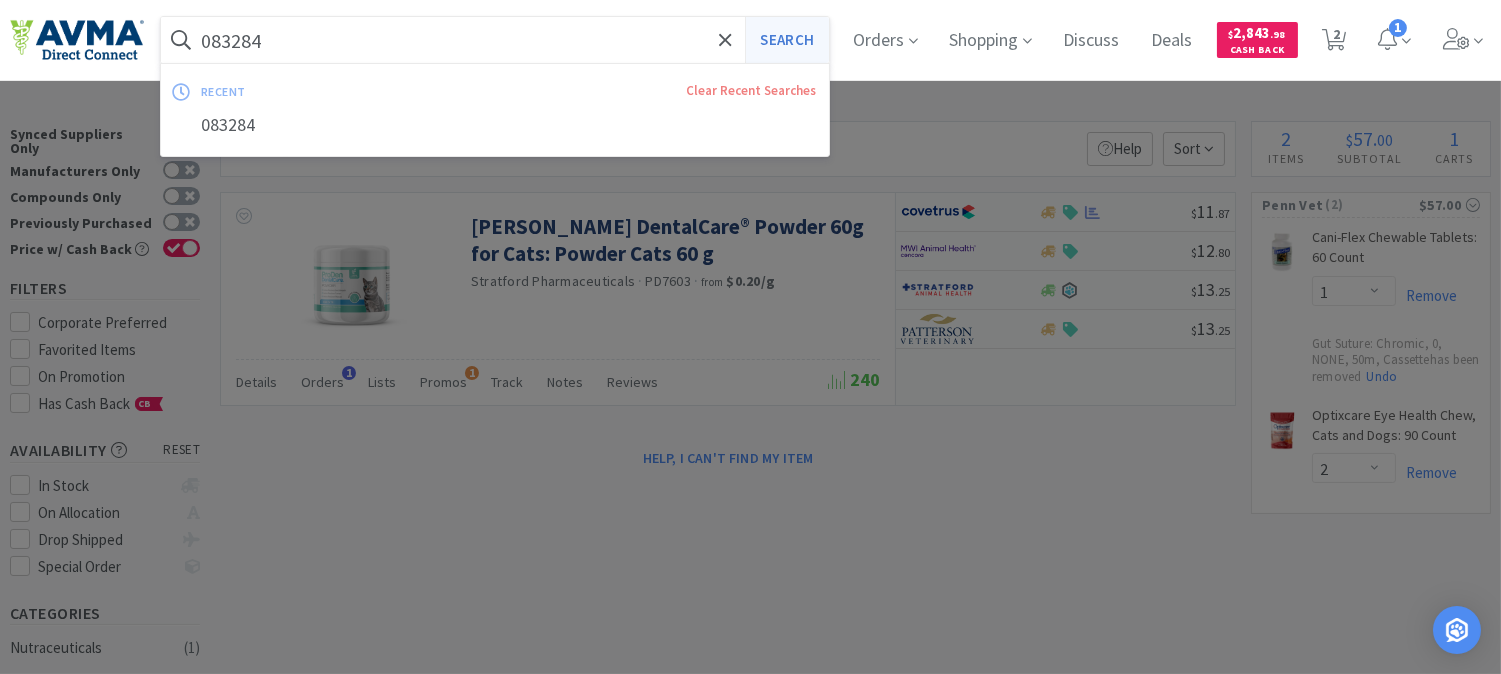
click at [810, 36] on button "Search" at bounding box center [786, 40] width 83 height 46
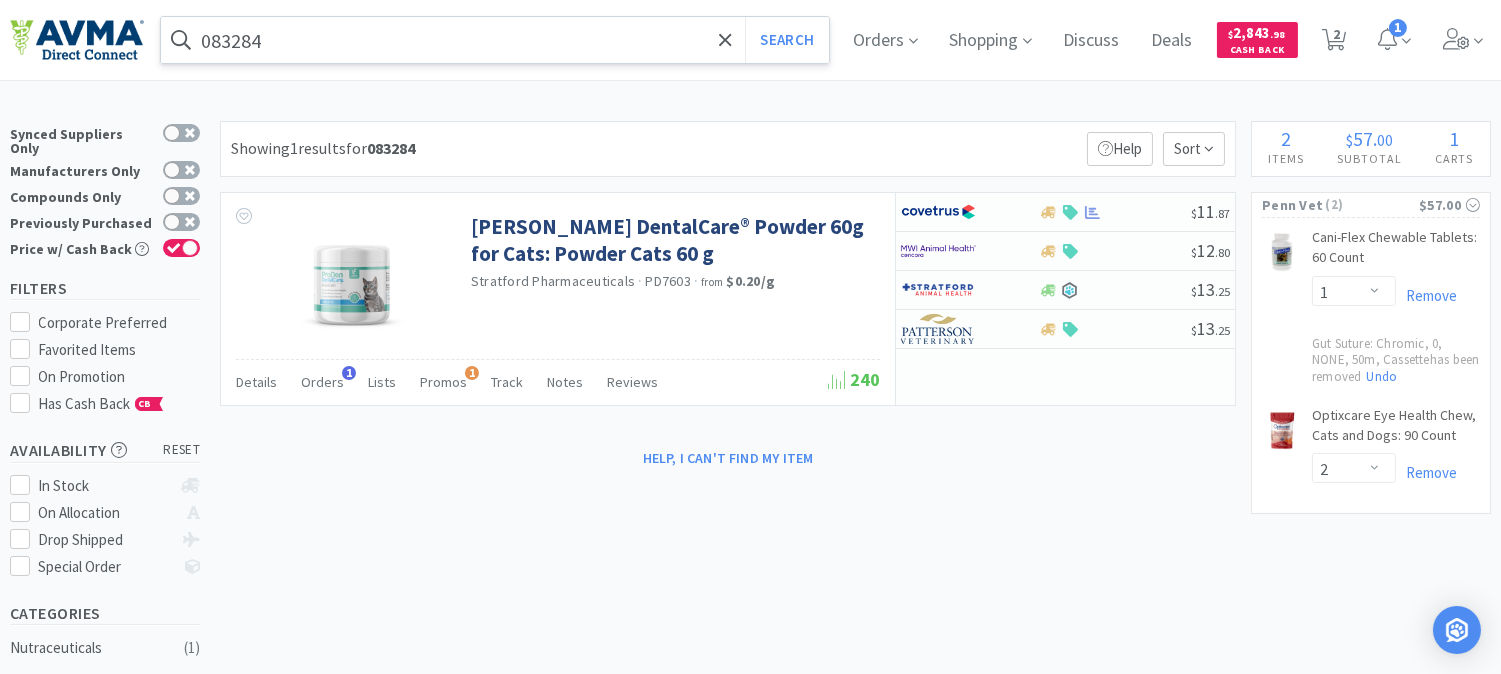
click at [338, 42] on input "083284" at bounding box center [495, 40] width 668 height 46
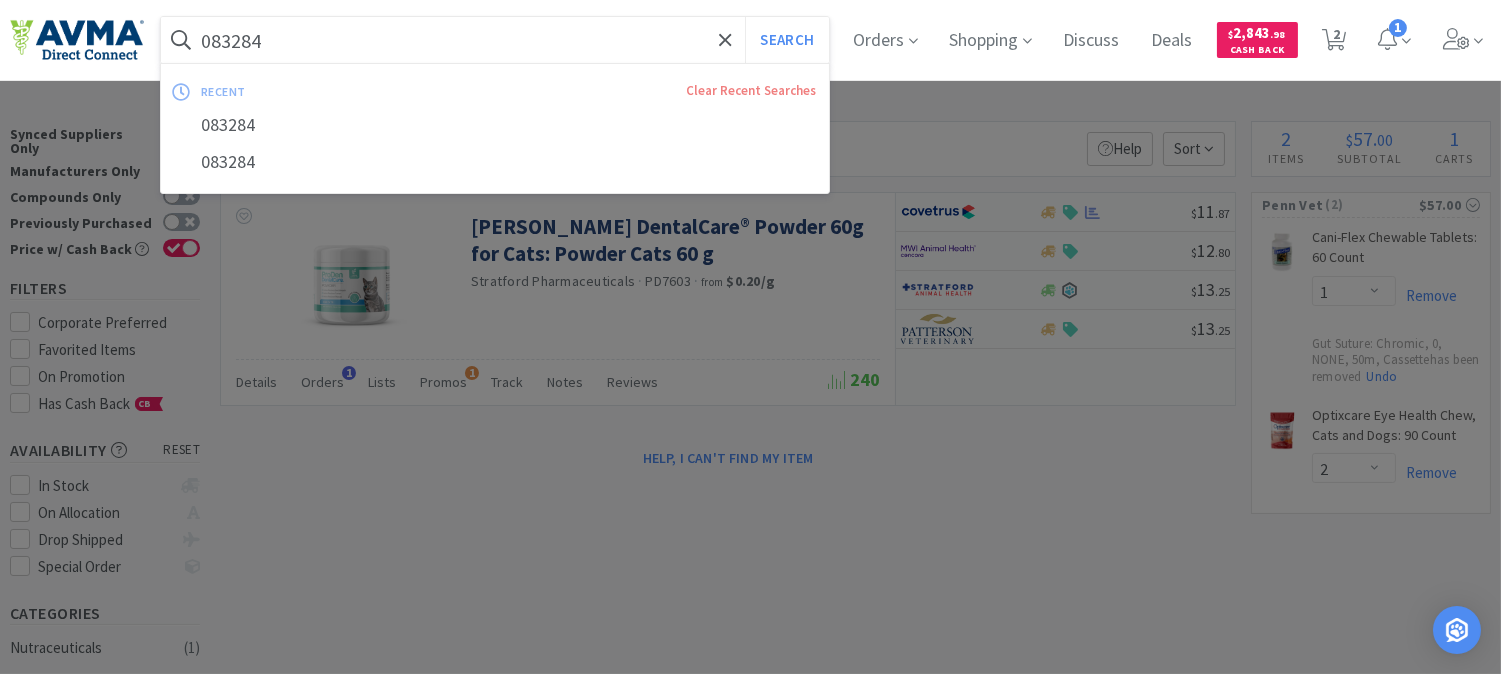
paste input "IMED1000"
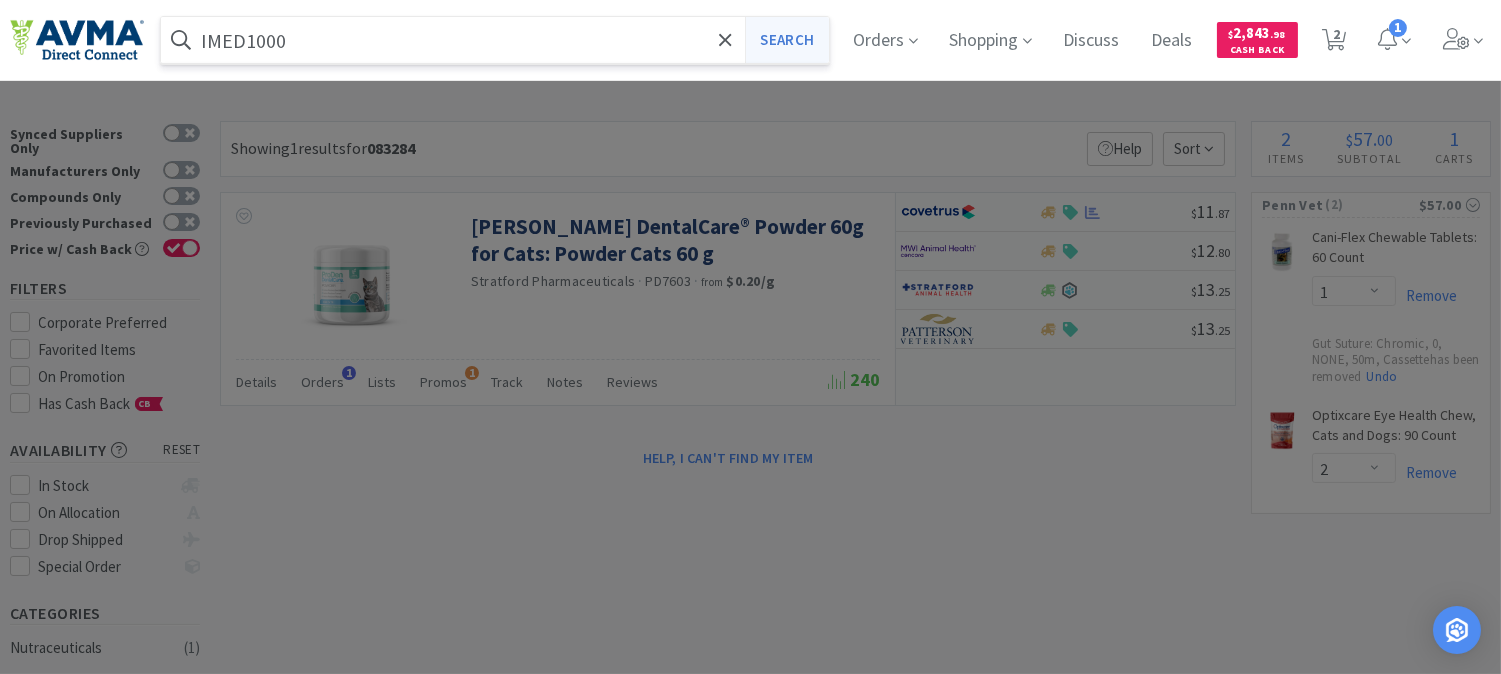
click at [786, 38] on button "Search" at bounding box center [786, 40] width 83 height 46
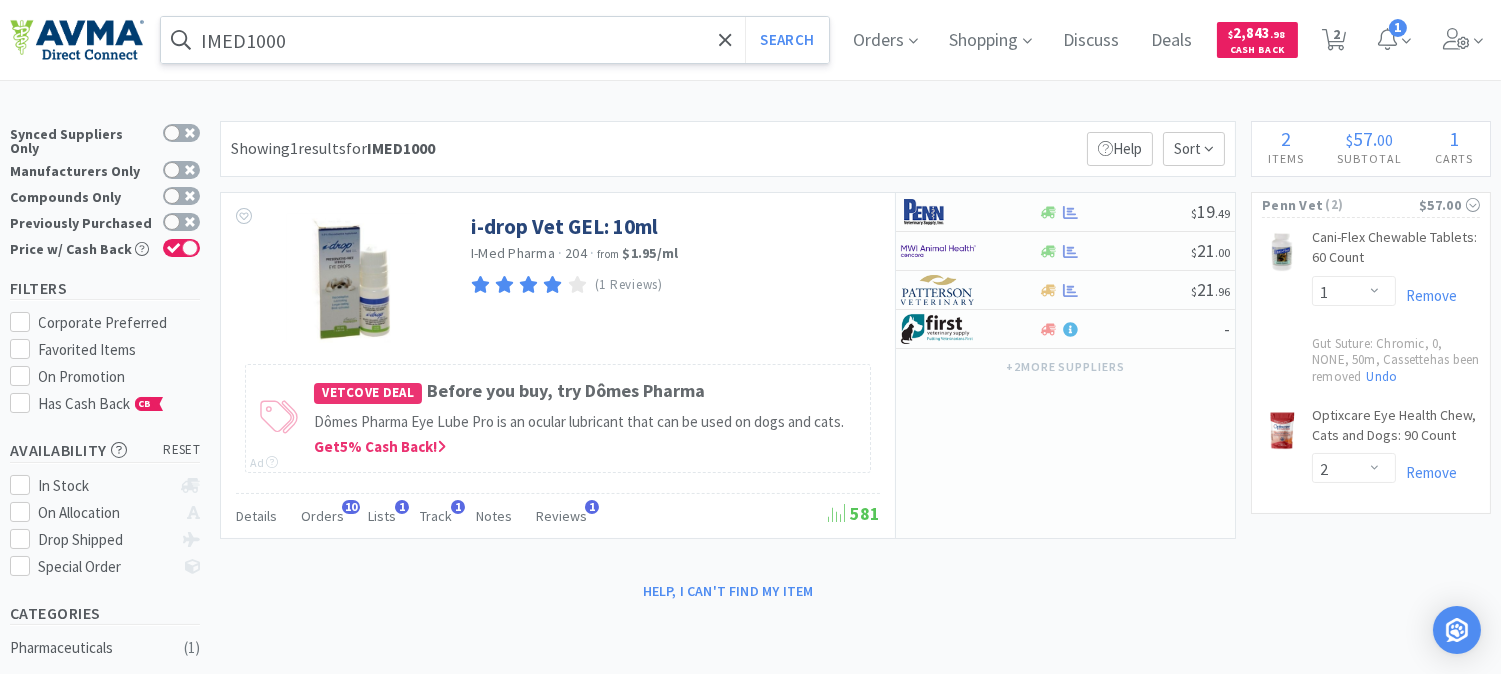
click at [347, 35] on input "IMED1000" at bounding box center [495, 40] width 668 height 46
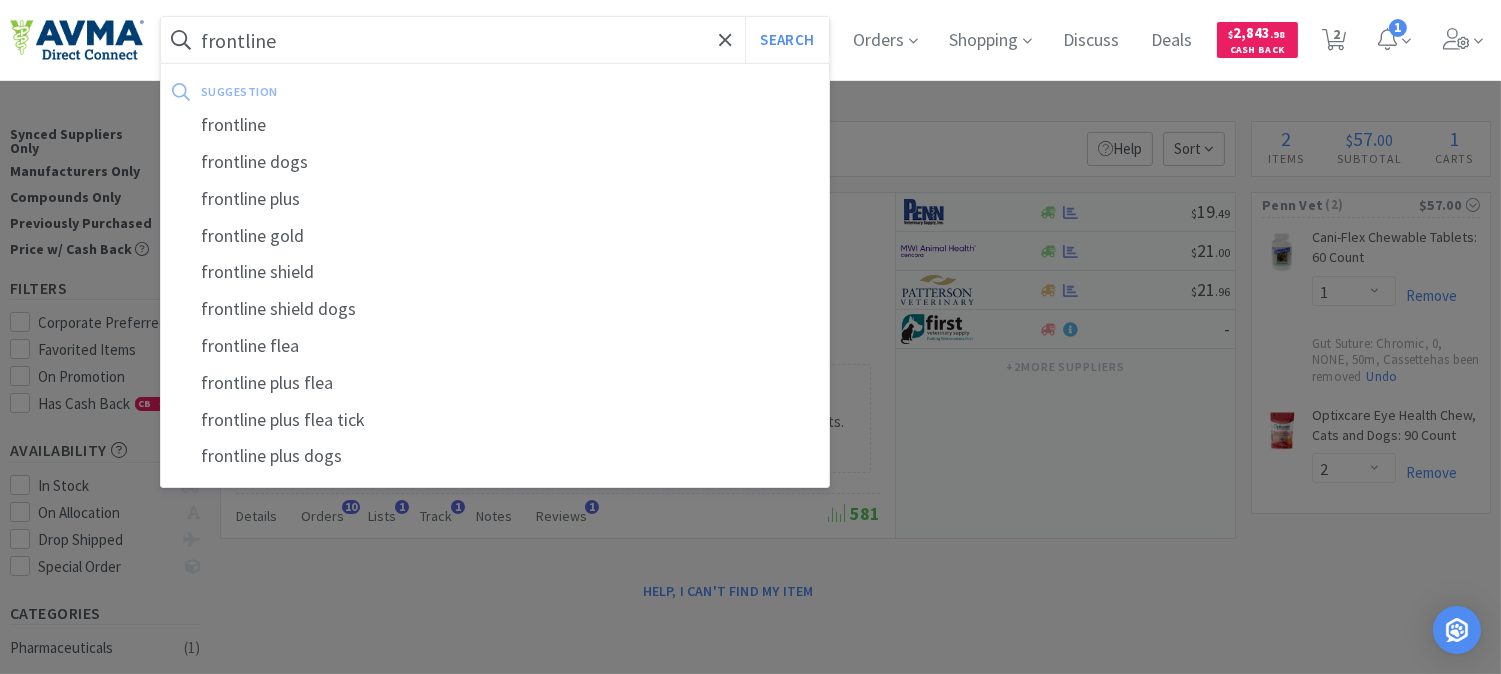
click at [745, 17] on button "Search" at bounding box center [786, 40] width 83 height 46
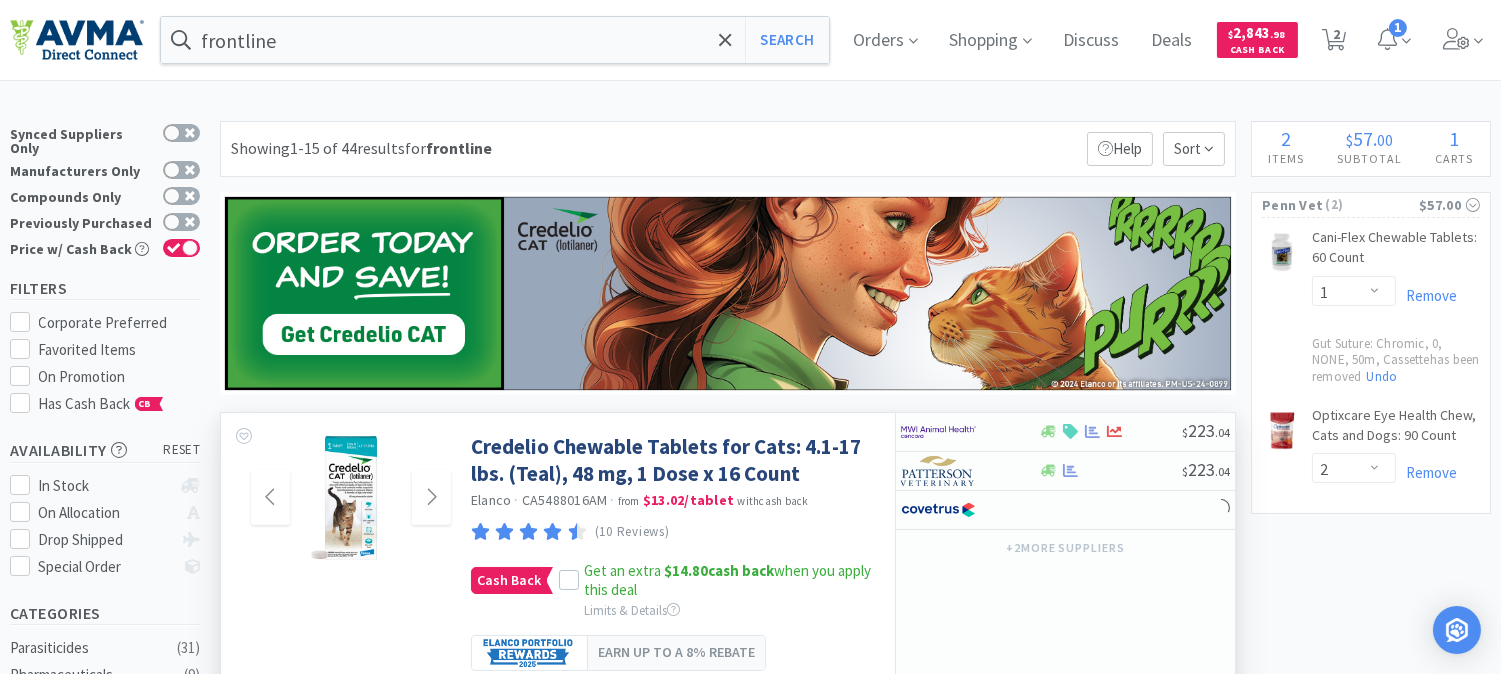
click at [295, 506] on img at bounding box center [351, 498] width 130 height 130
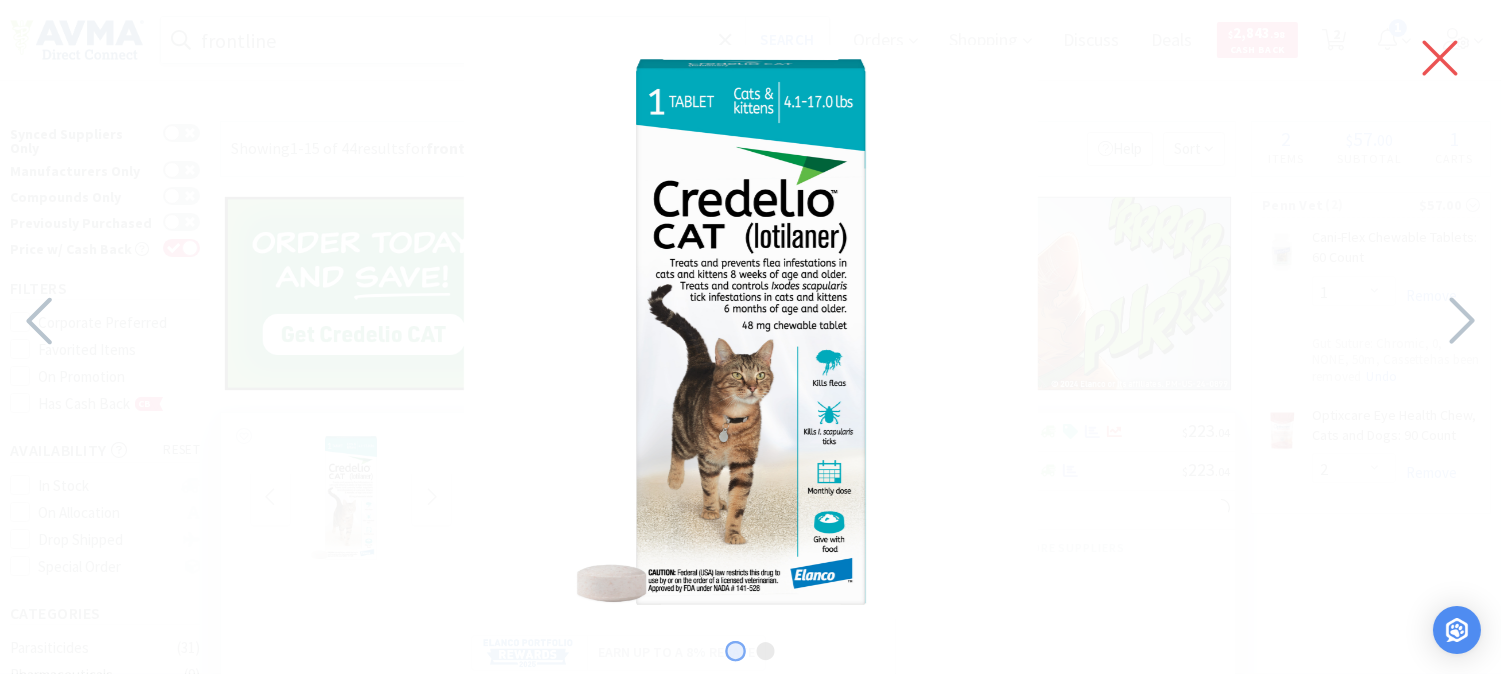
click at [1430, 56] on icon at bounding box center [1440, 58] width 42 height 56
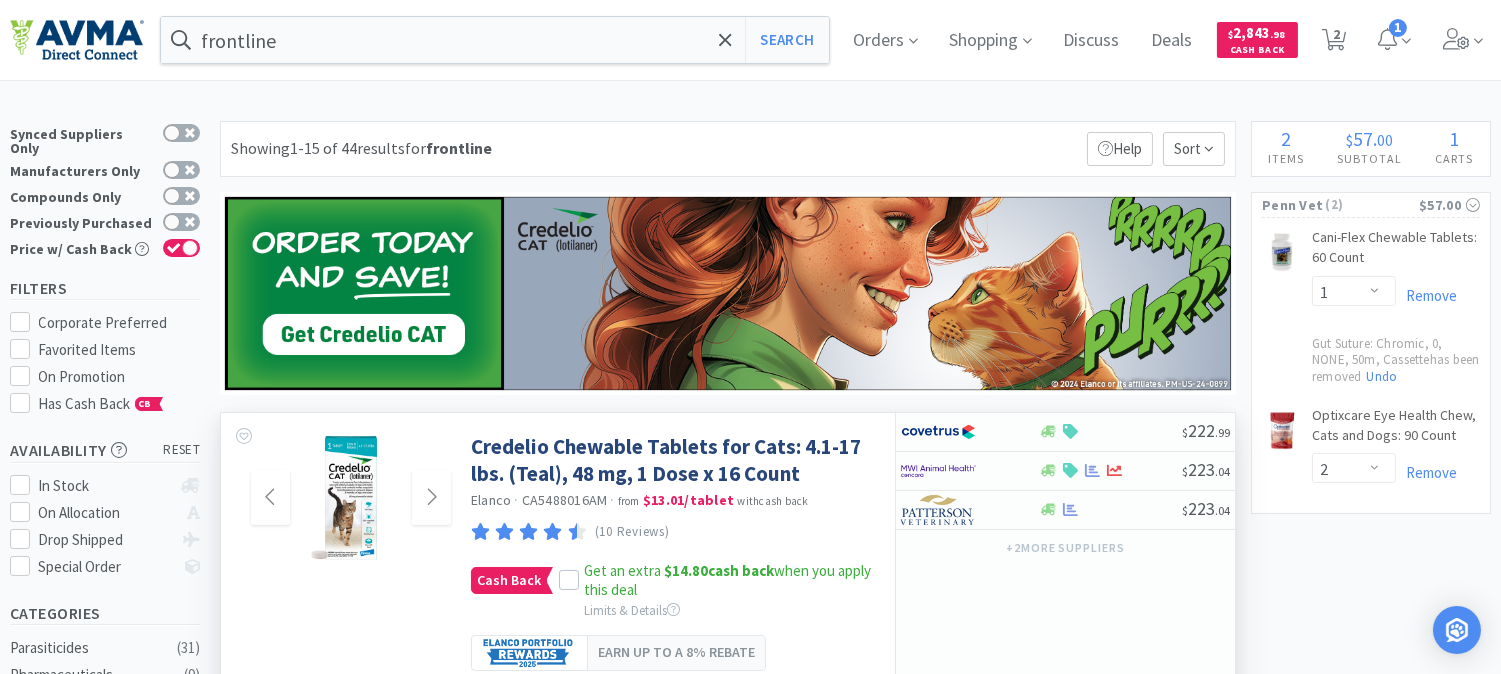
scroll to position [111, 0]
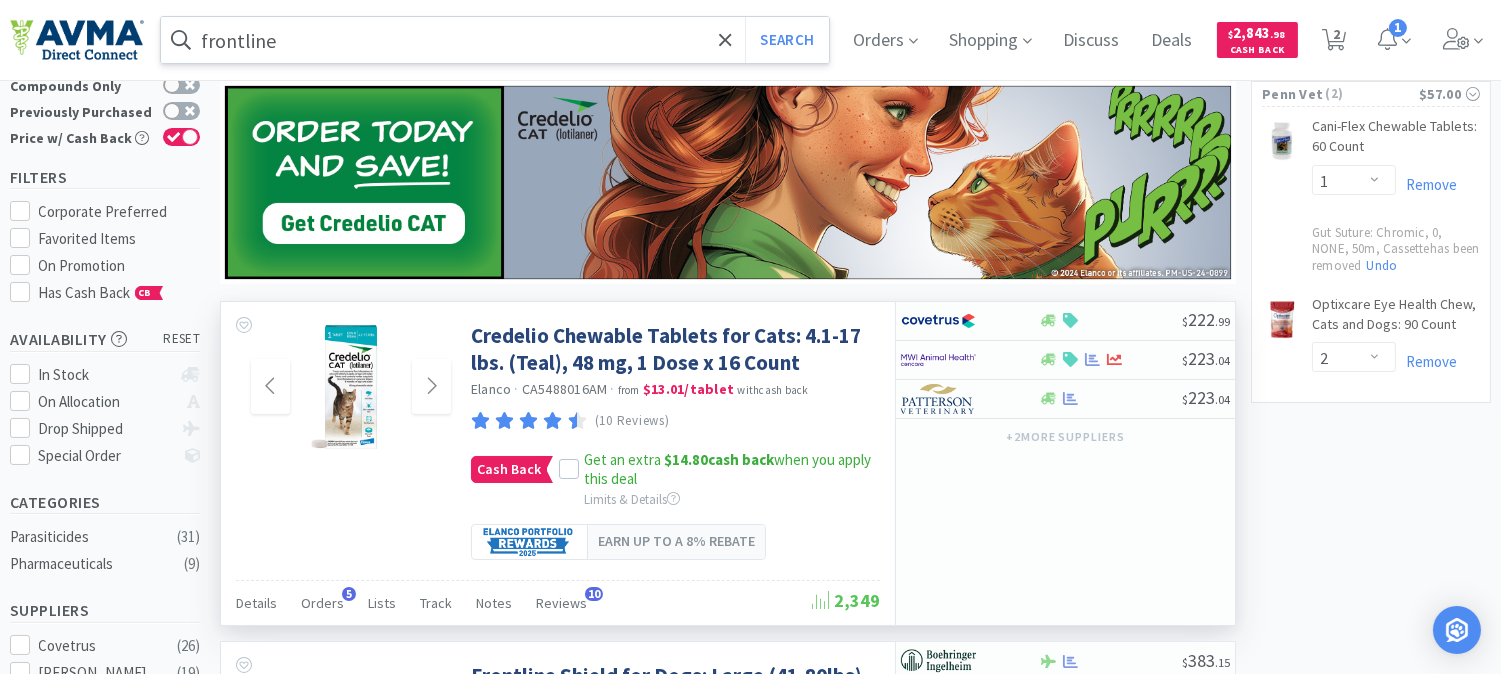
click at [313, 40] on input "frontline" at bounding box center [495, 40] width 668 height 46
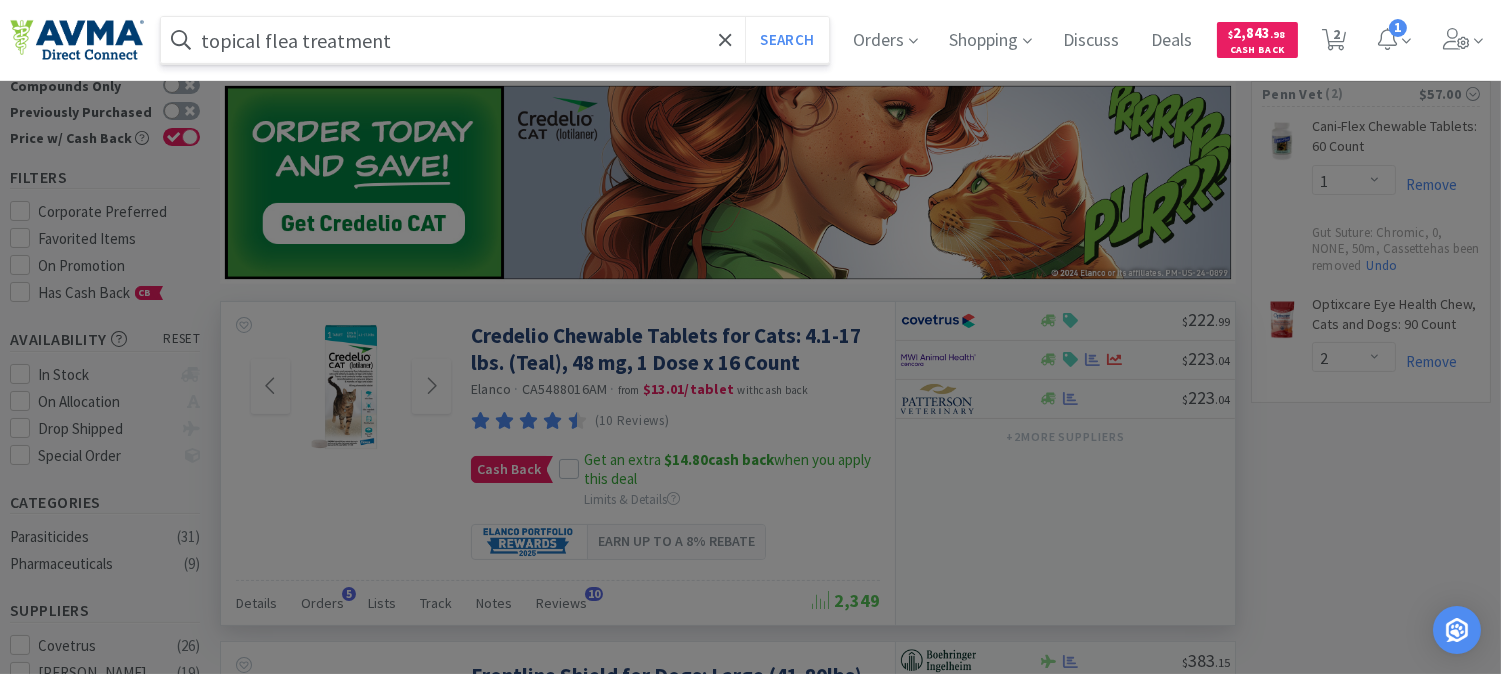
type input "topical flea treatment"
click at [745, 17] on button "Search" at bounding box center [786, 40] width 83 height 46
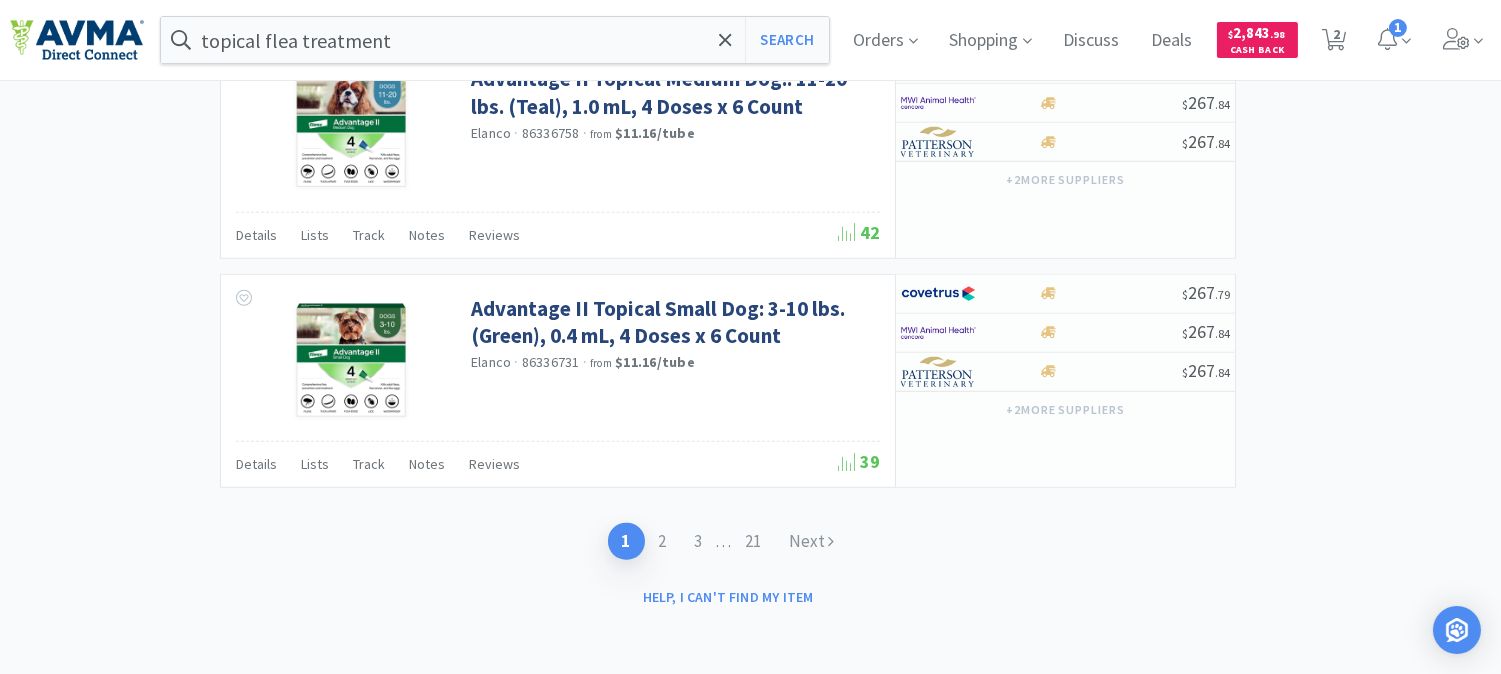
scroll to position [3137, 0]
click at [805, 532] on link "Next" at bounding box center [812, 541] width 73 height 37
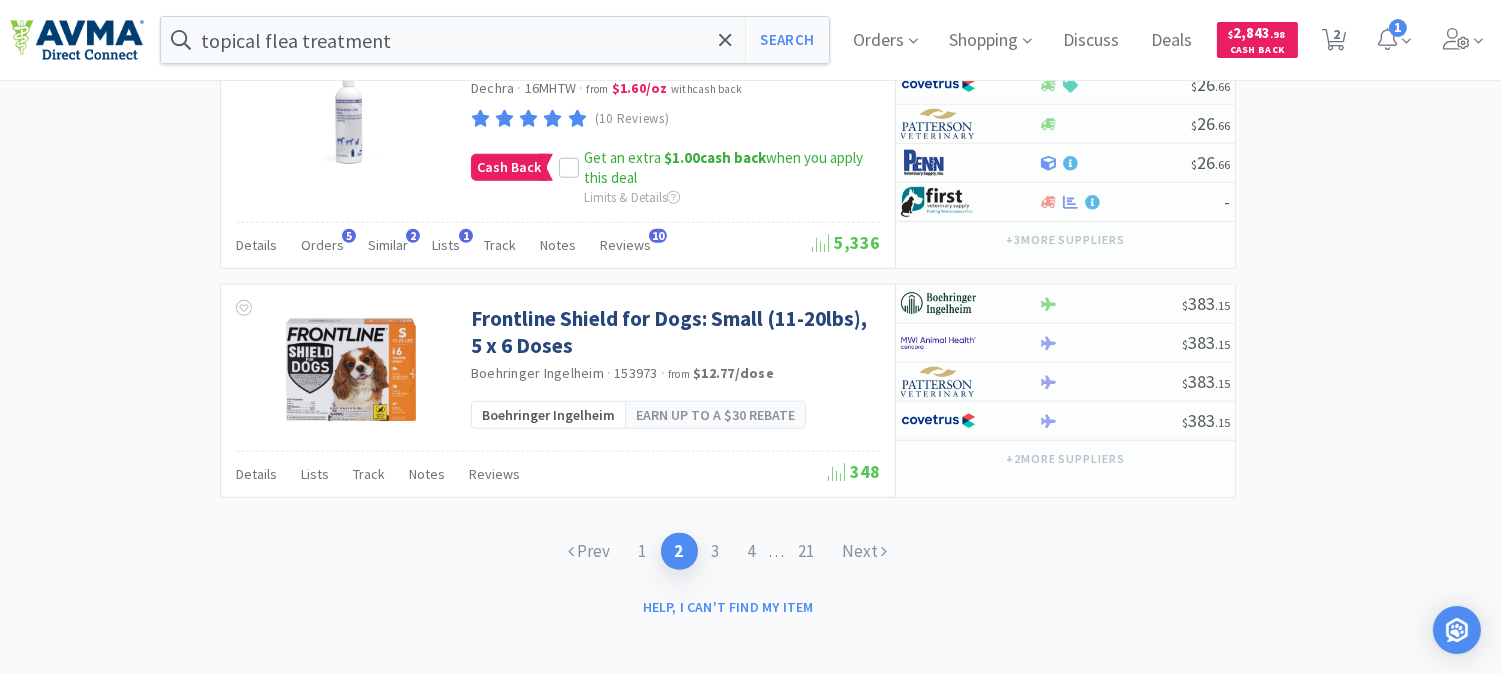
scroll to position [3287, 0]
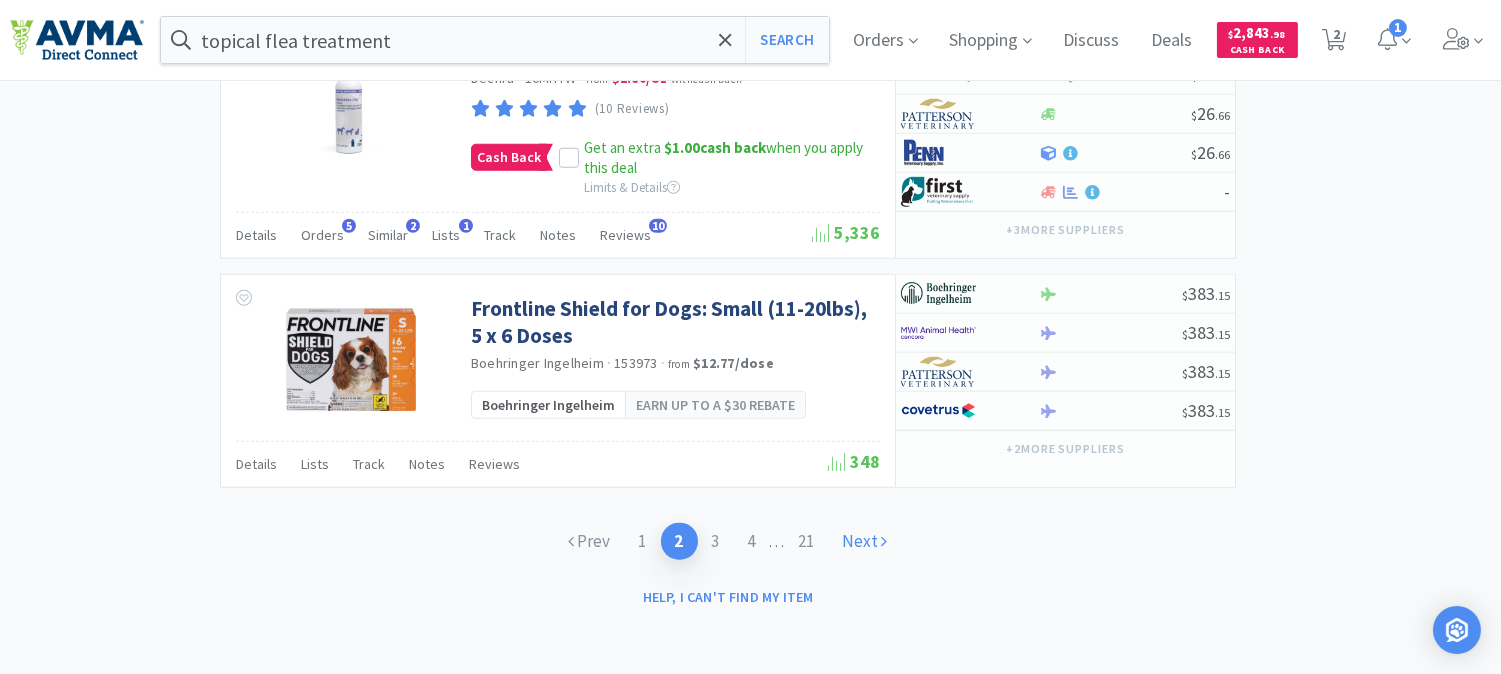
click at [870, 541] on link "Next" at bounding box center [865, 541] width 73 height 37
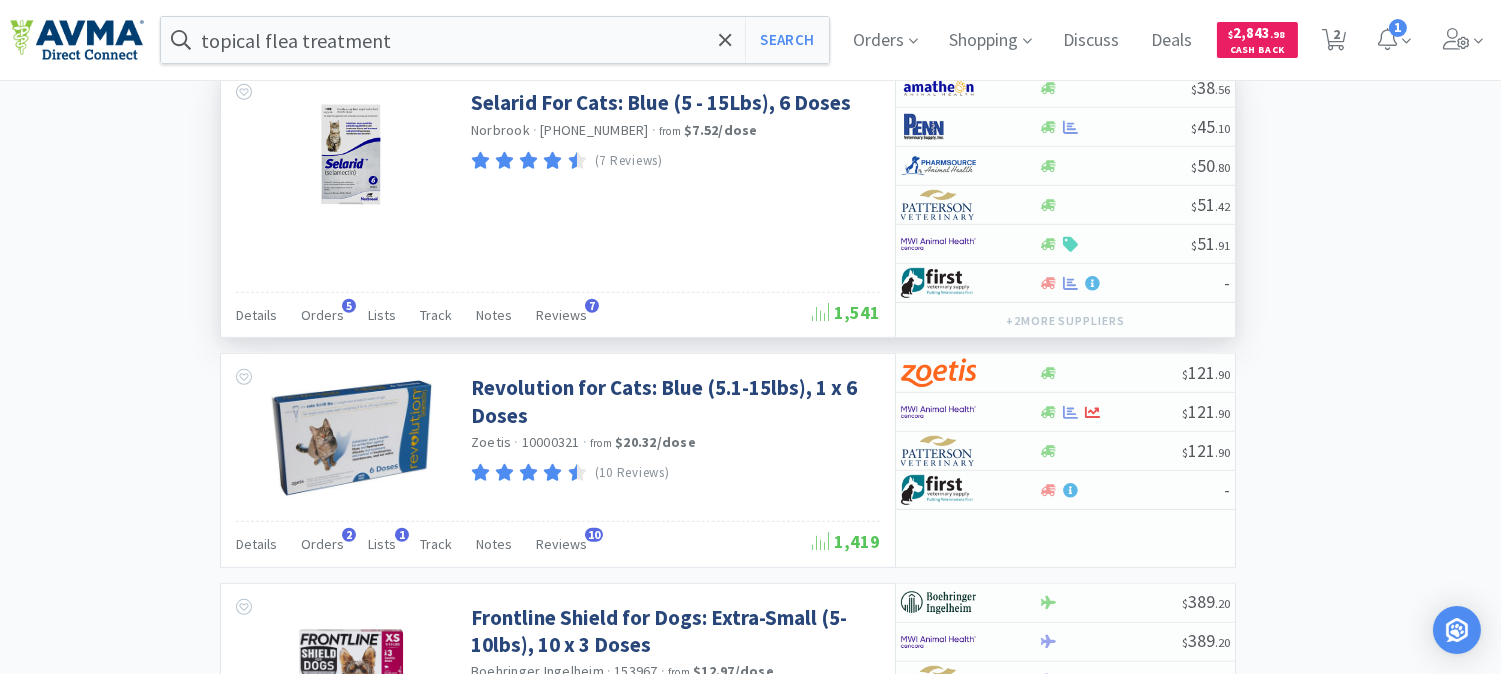
scroll to position [2111, 0]
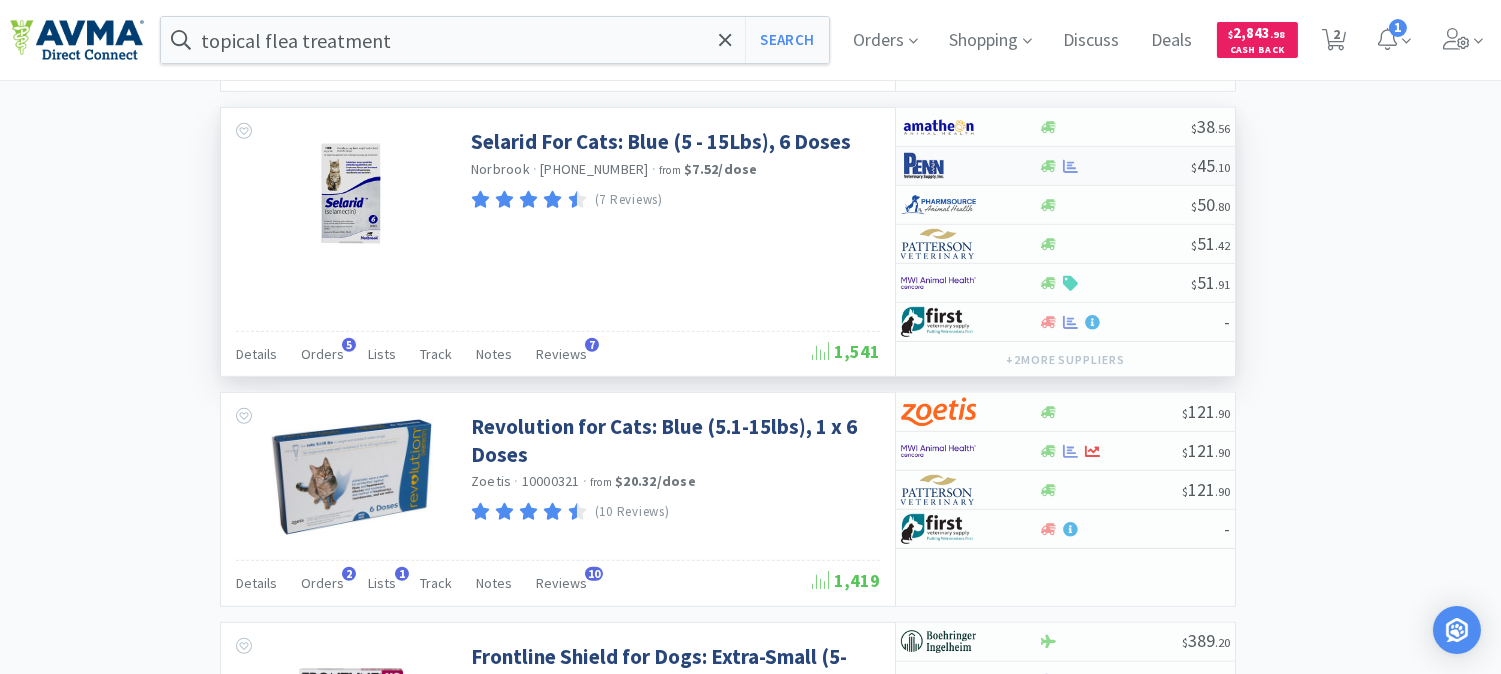
click at [924, 175] on img at bounding box center [938, 166] width 75 height 30
select select "1"
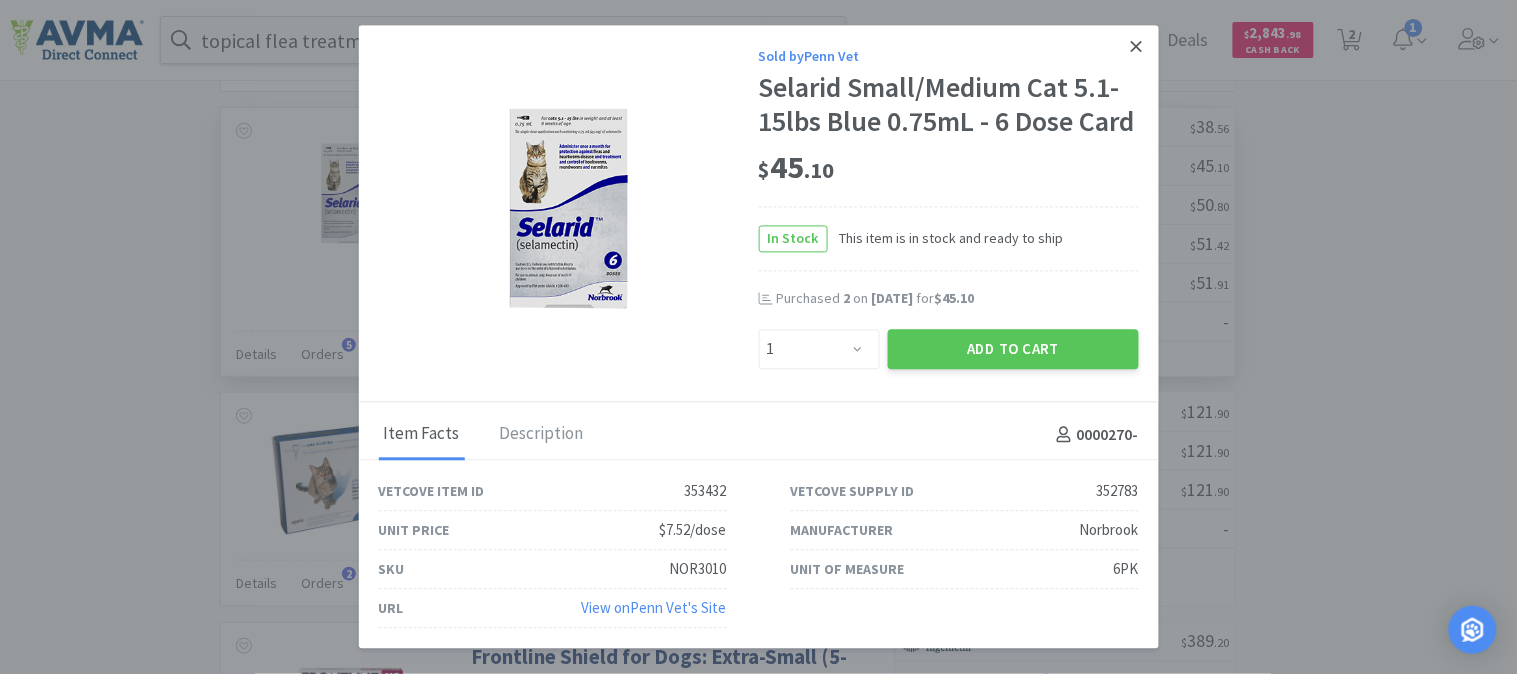
click at [1143, 43] on link at bounding box center [1136, 47] width 35 height 43
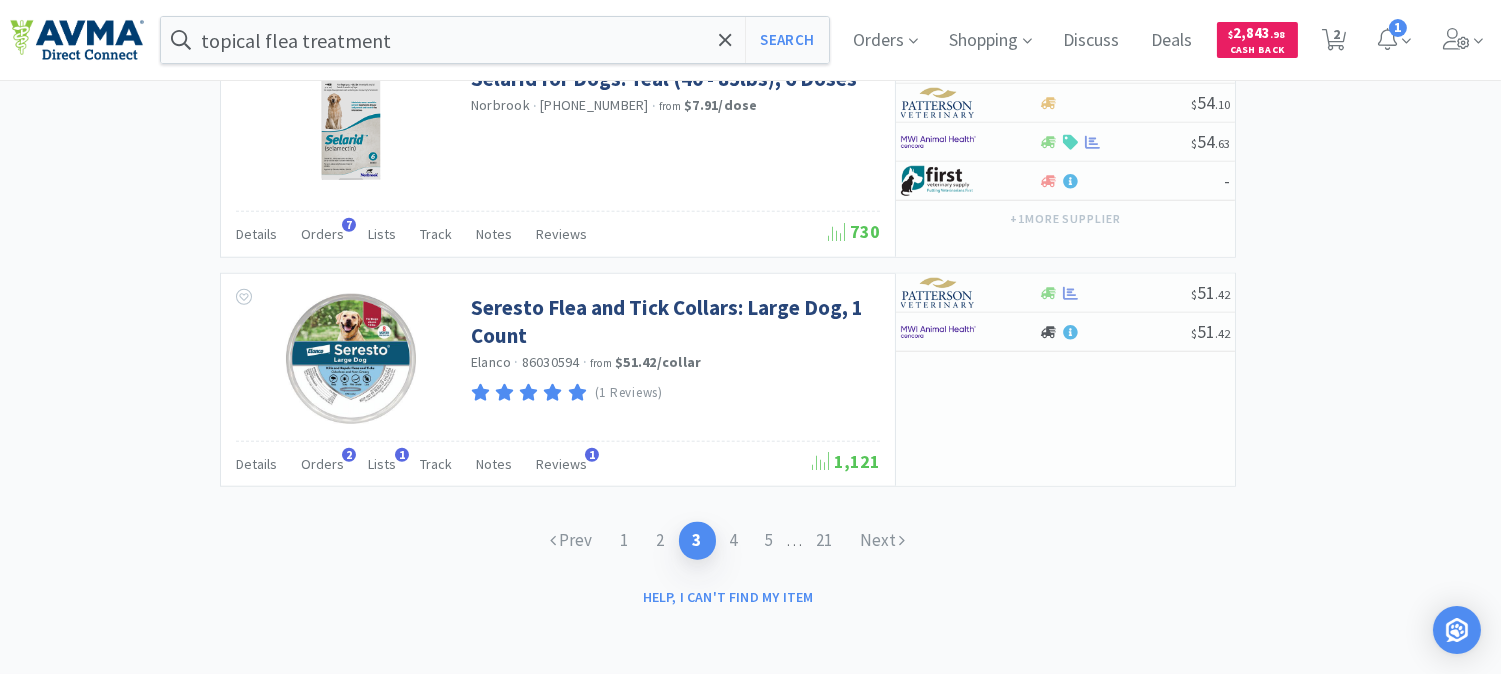
scroll to position [3386, 0]
click at [876, 545] on link "Next" at bounding box center [883, 540] width 73 height 37
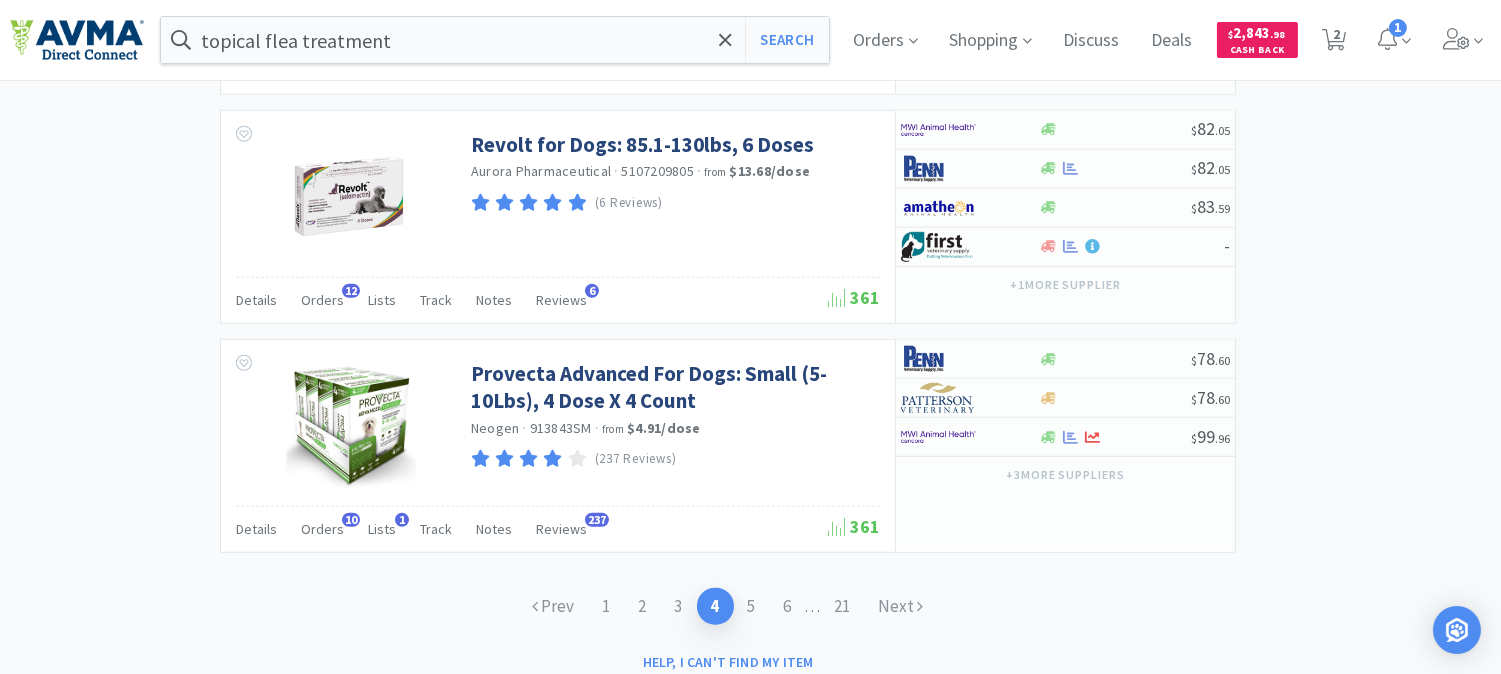
scroll to position [3146, 0]
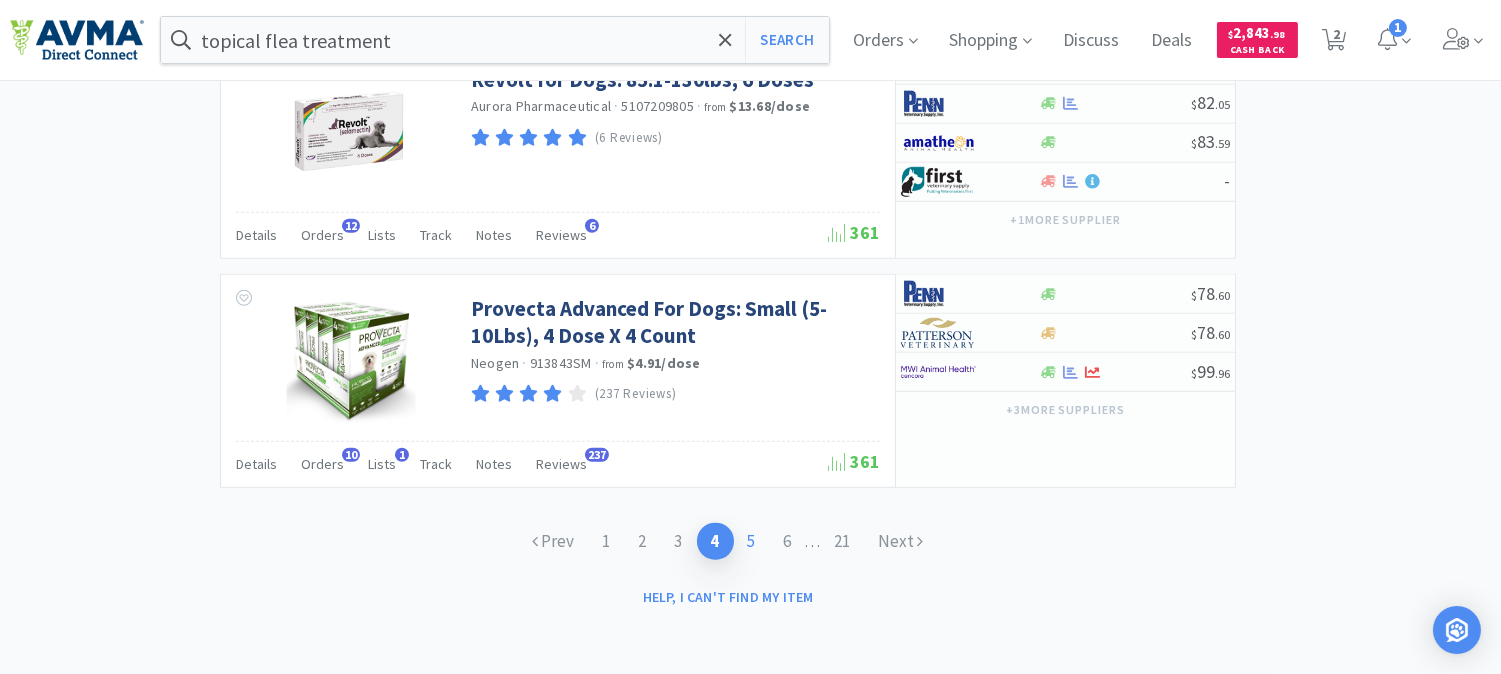
click at [741, 544] on link "5" at bounding box center [752, 541] width 36 height 37
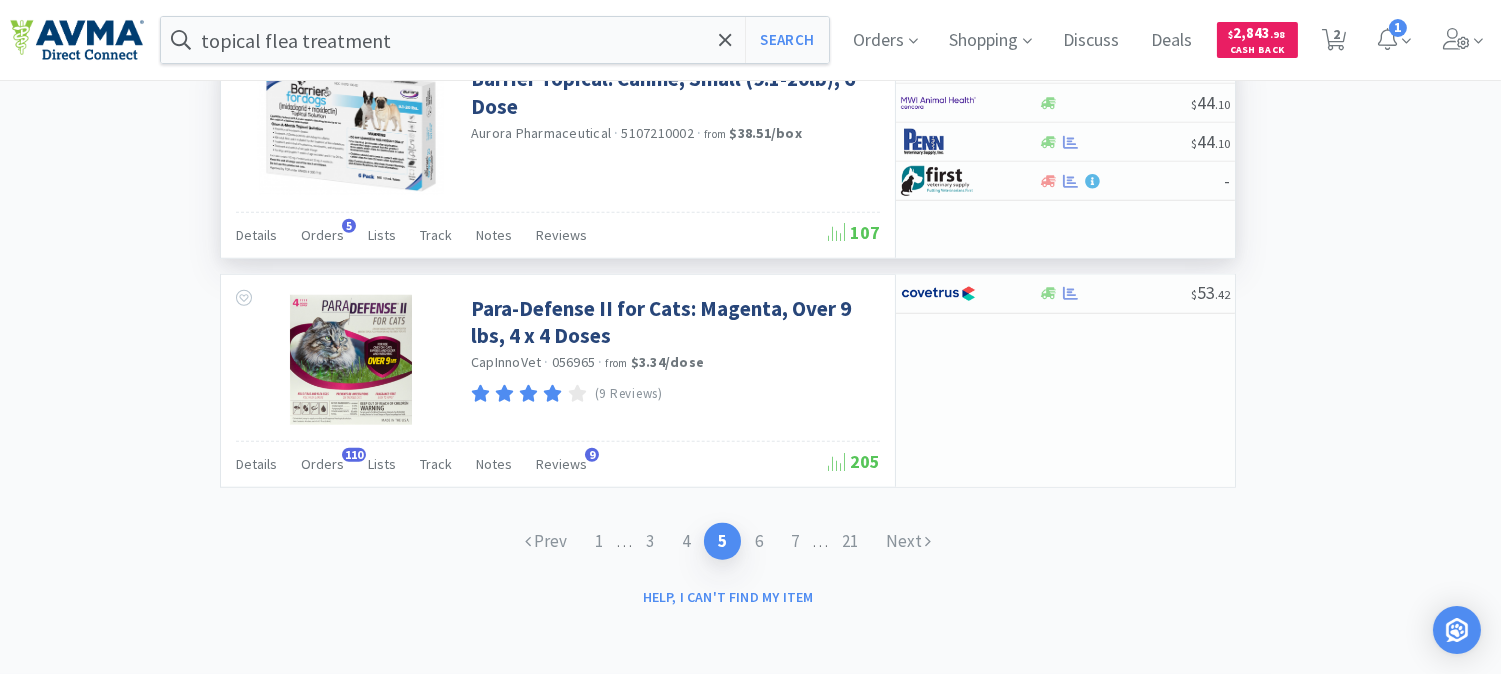
scroll to position [3137, 0]
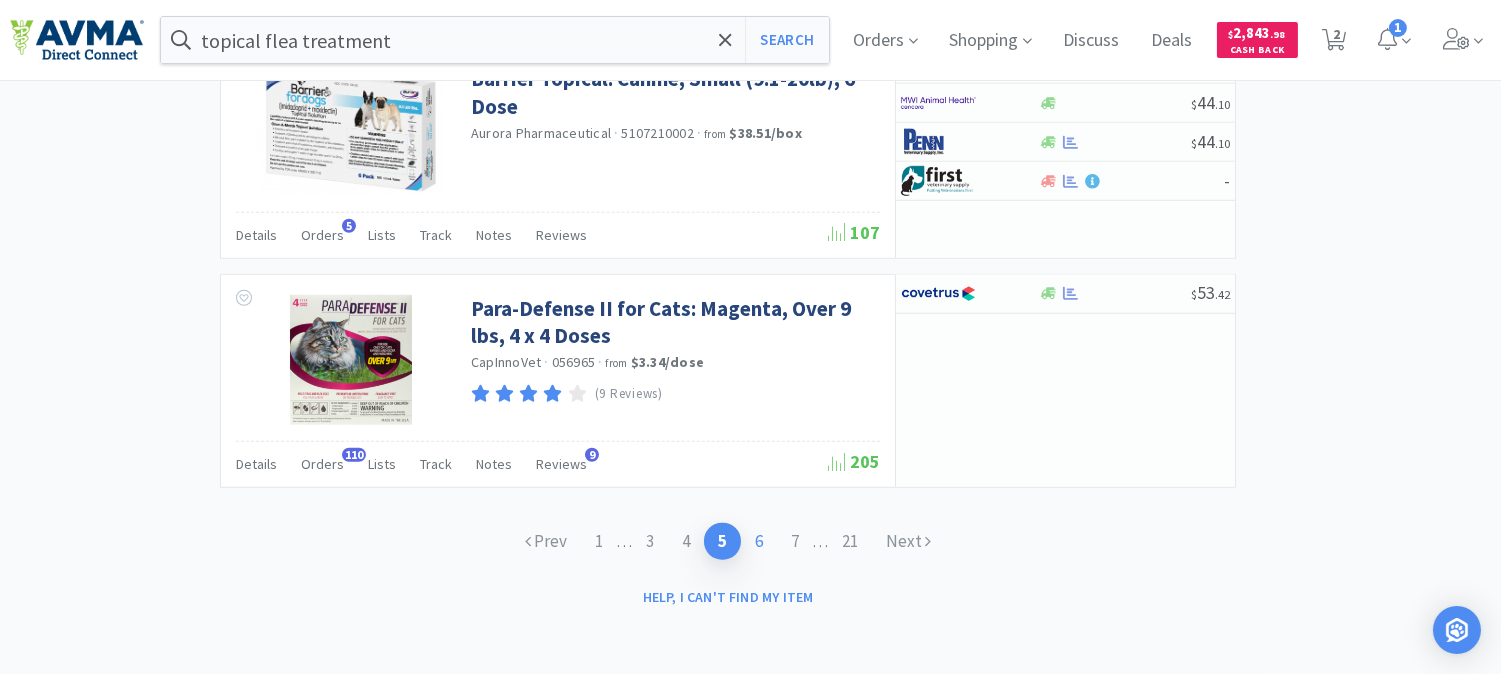
click at [760, 543] on link "6" at bounding box center [759, 541] width 36 height 37
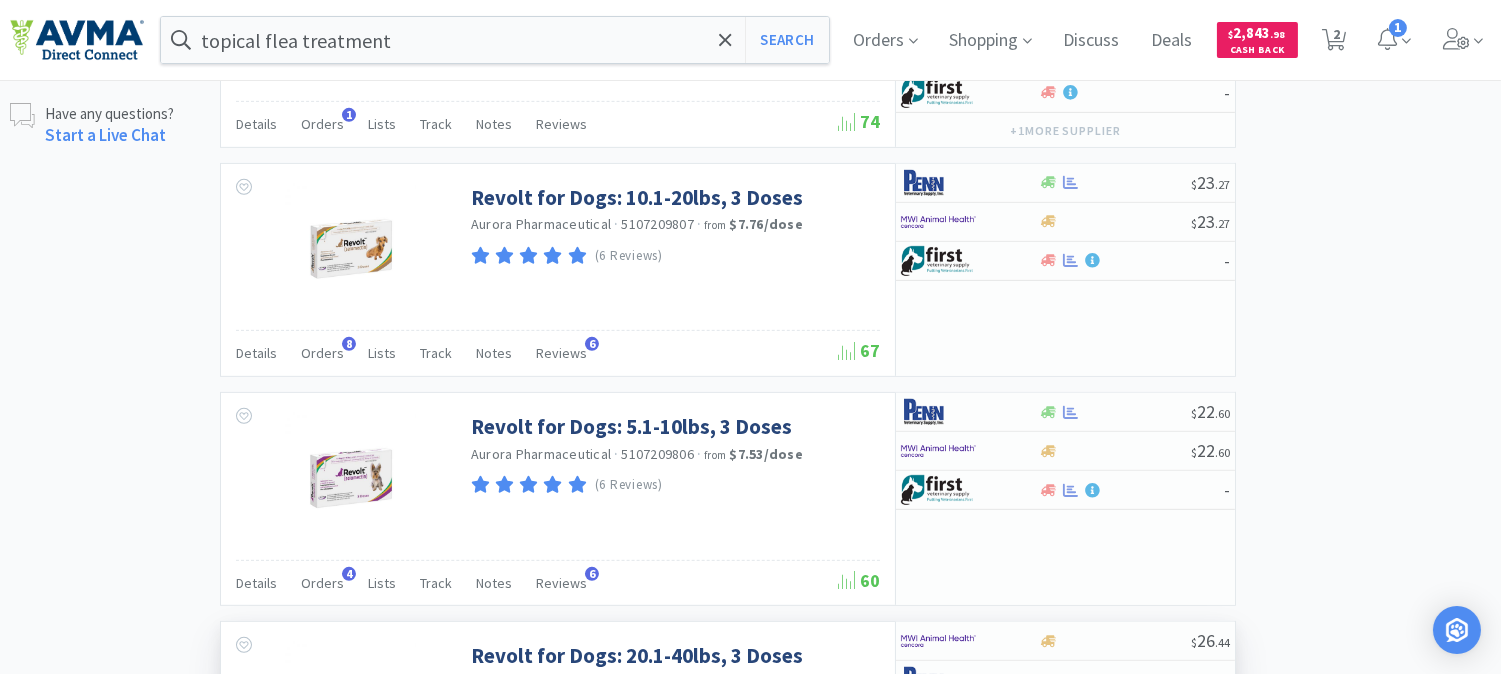
scroll to position [1666, 0]
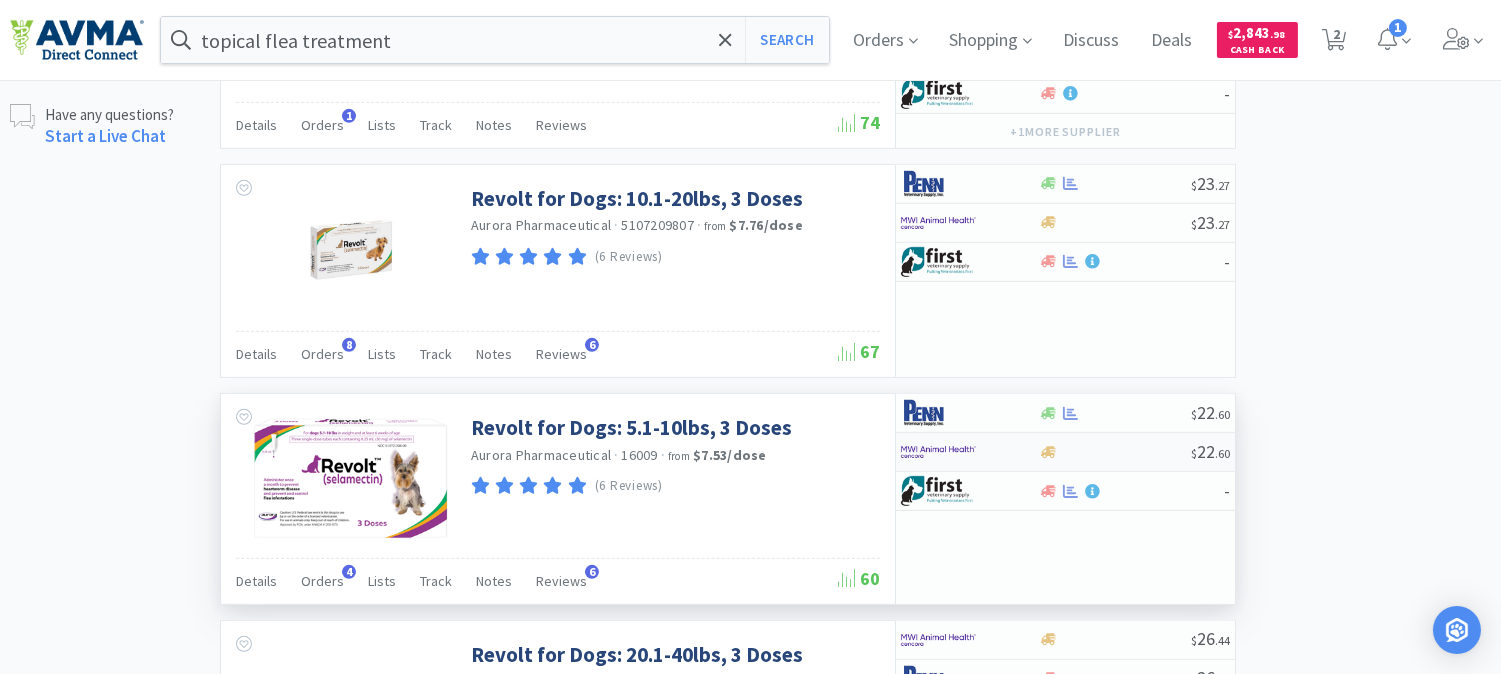
click at [920, 456] on img at bounding box center [938, 452] width 75 height 30
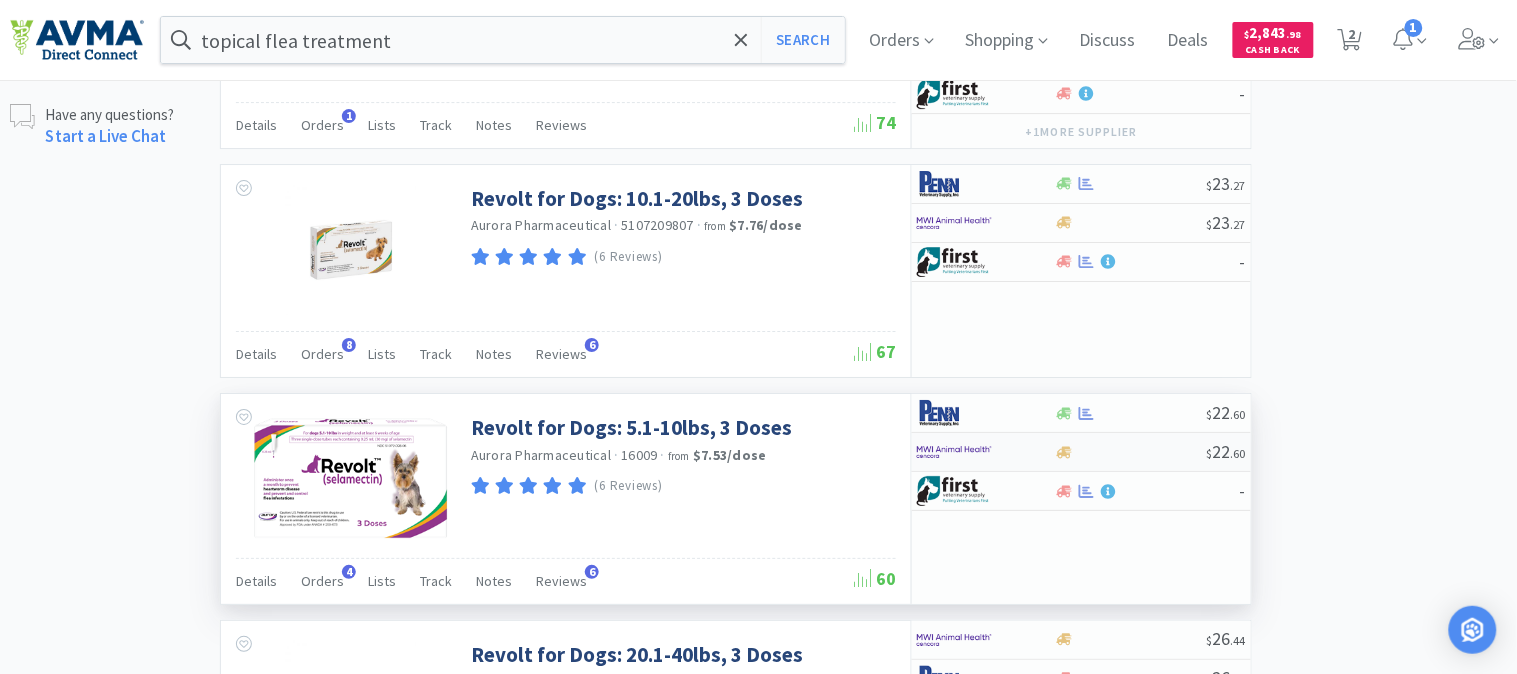
select select "5"
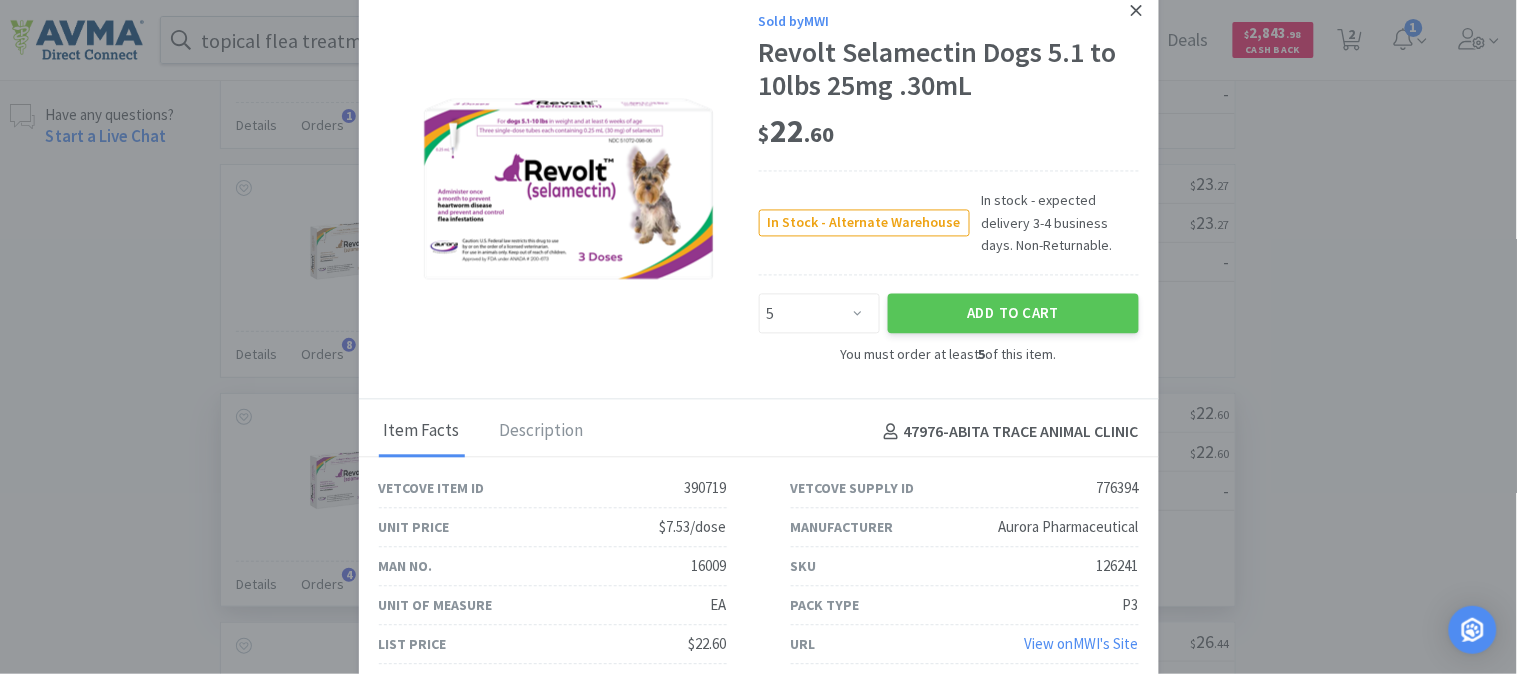
click at [1132, 11] on icon at bounding box center [1136, 11] width 11 height 18
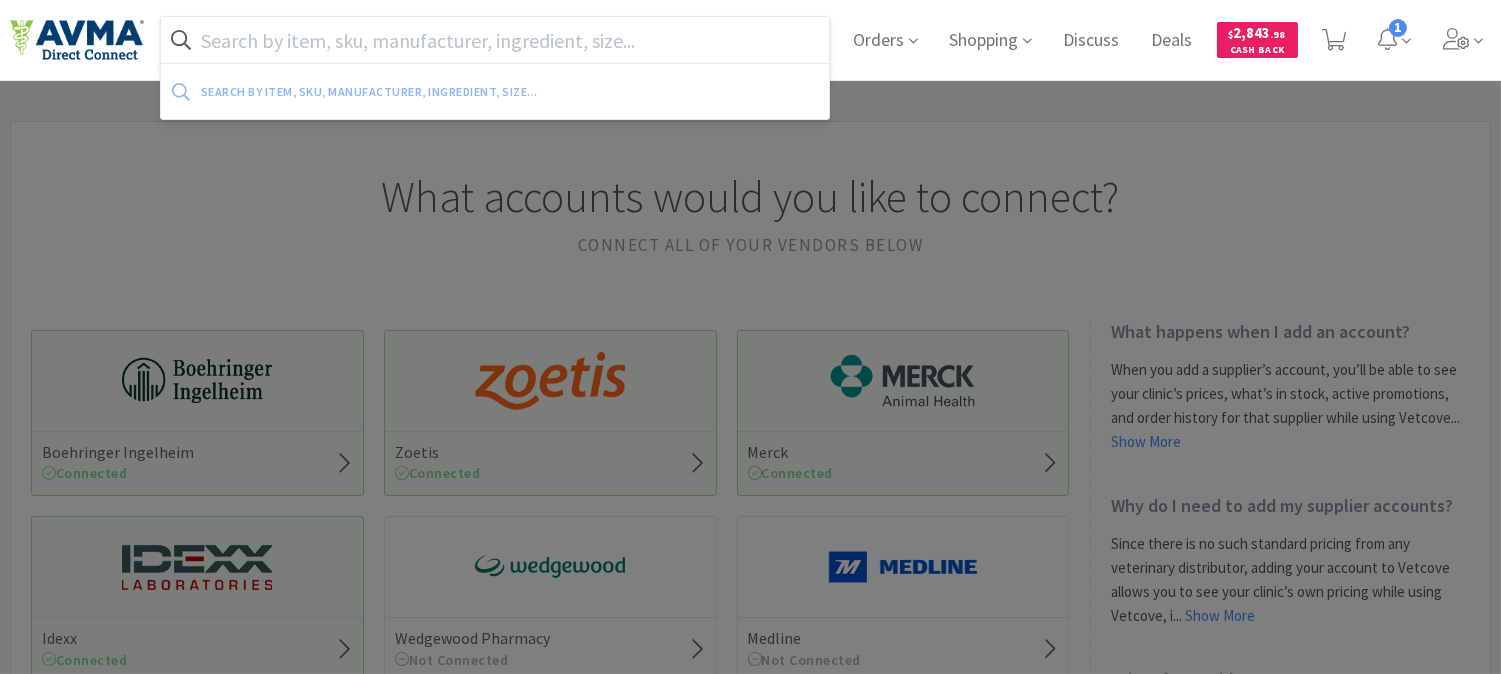
click at [344, 46] on input "text" at bounding box center [495, 40] width 668 height 46
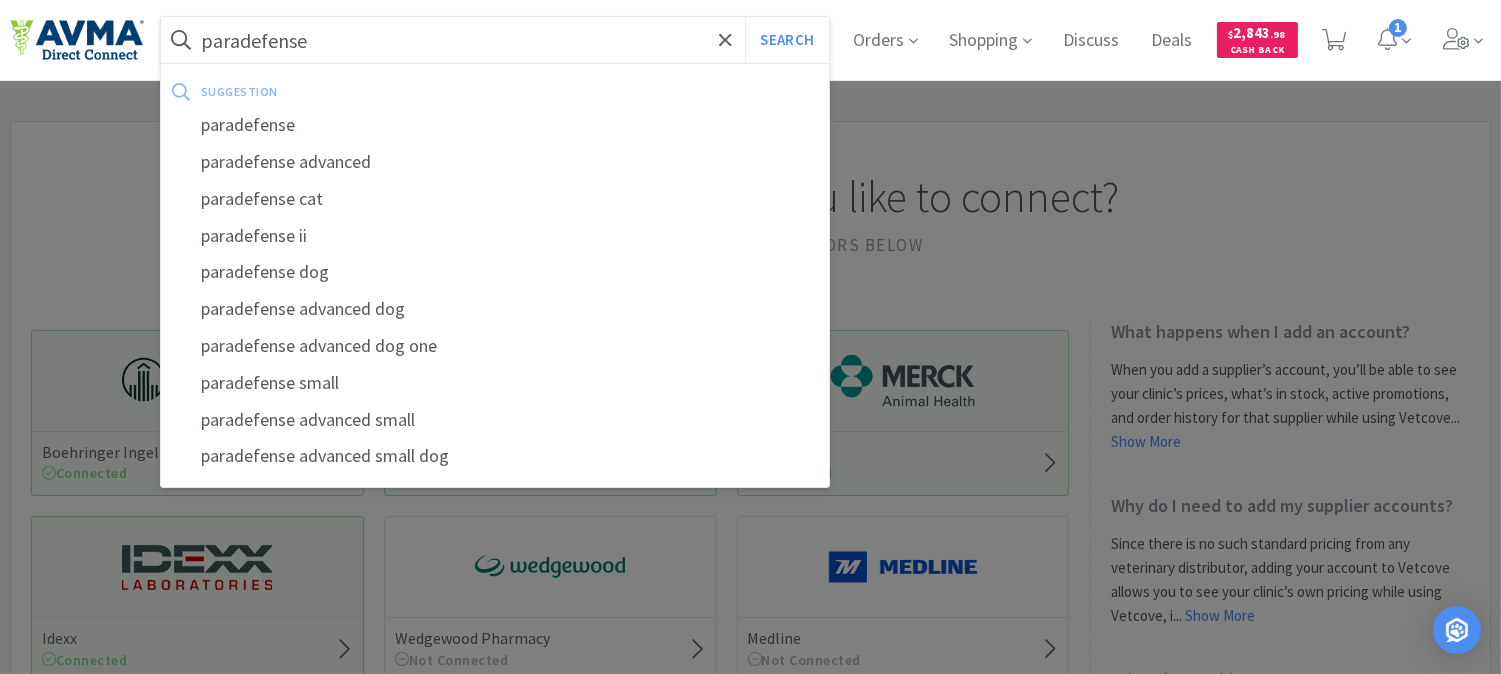
type input "paradefense"
click at [745, 17] on button "Search" at bounding box center [786, 40] width 83 height 46
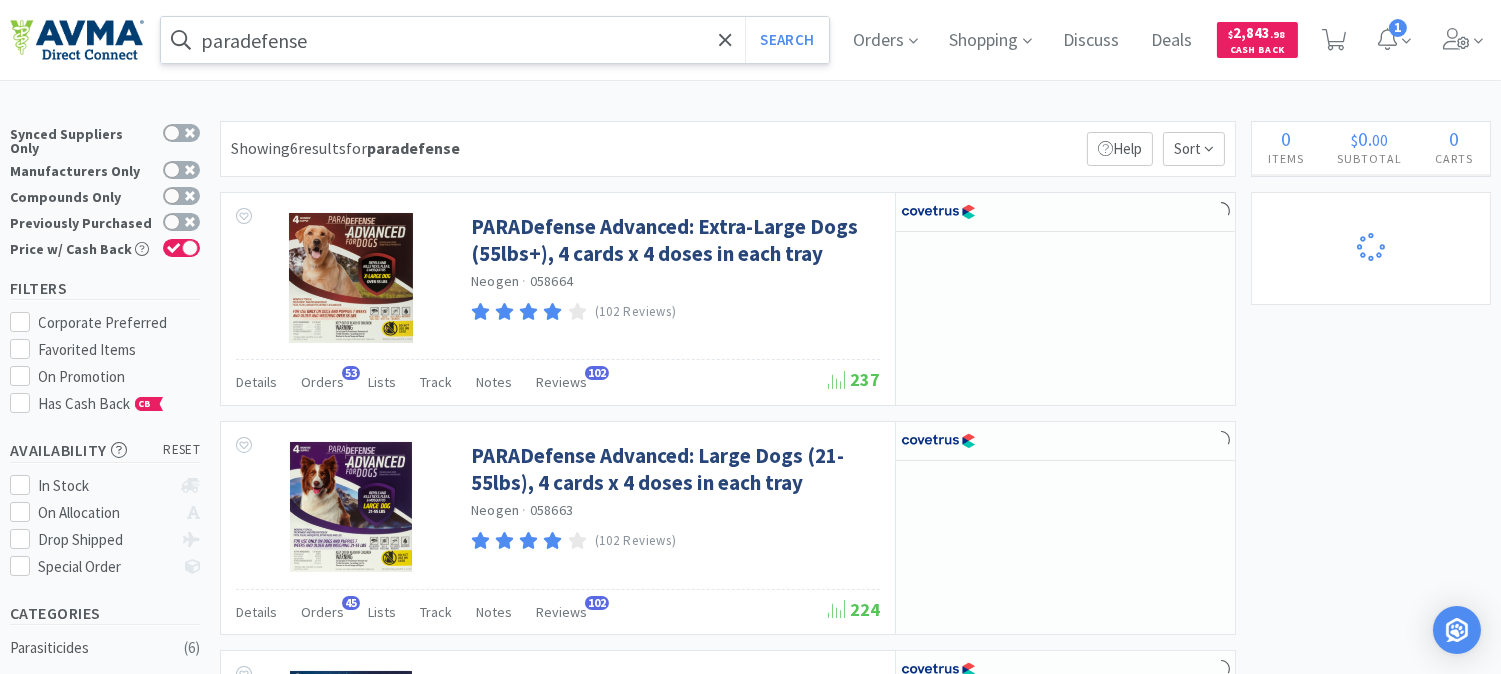
select select "1"
select select "2"
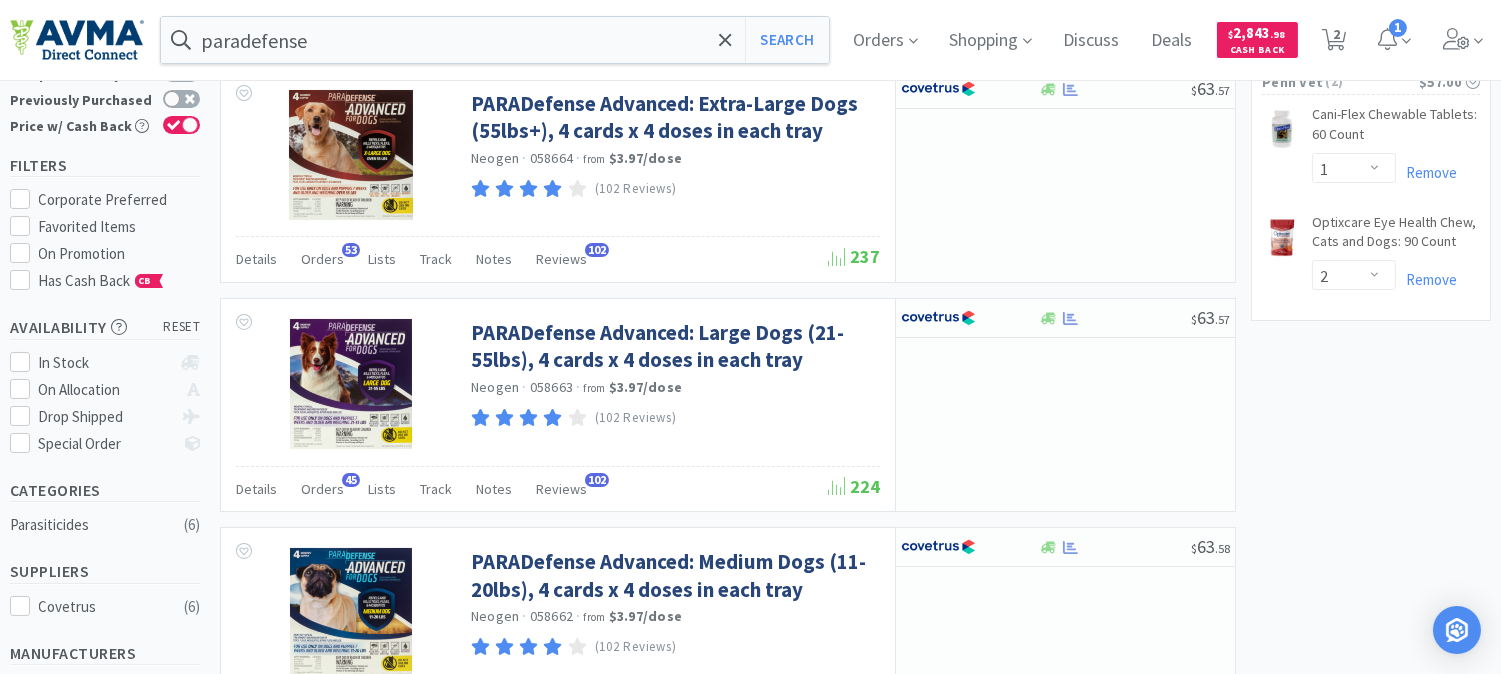
scroll to position [12, 0]
